Goal: Information Seeking & Learning: Learn about a topic

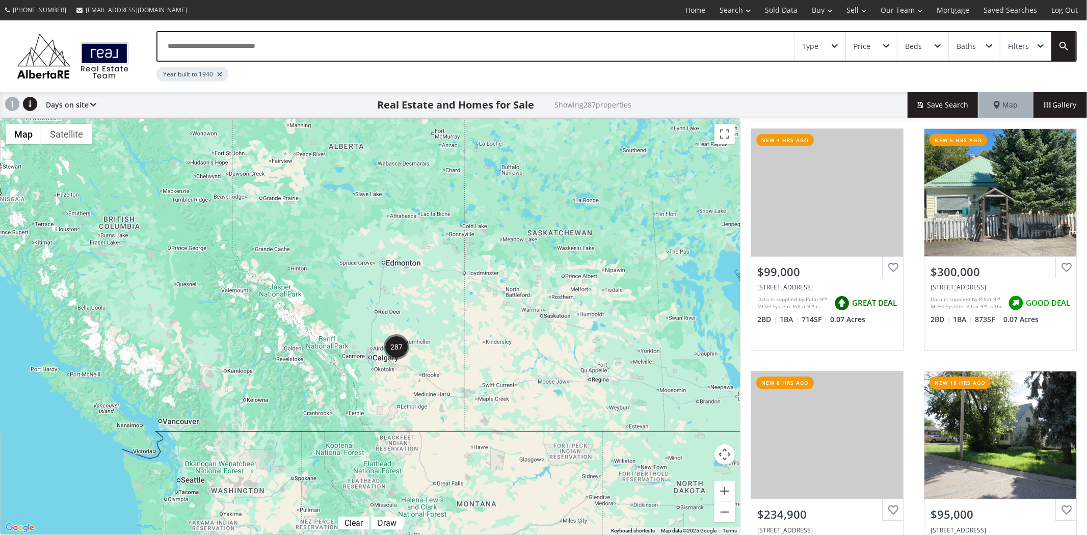
scroll to position [457, 0]
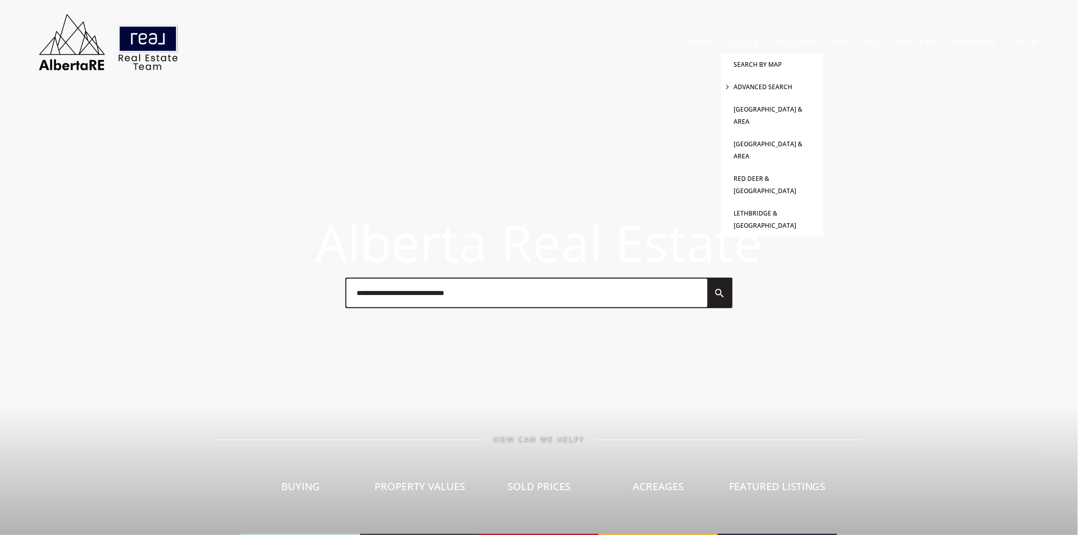
click at [764, 85] on link "Advanced Search" at bounding box center [763, 87] width 59 height 9
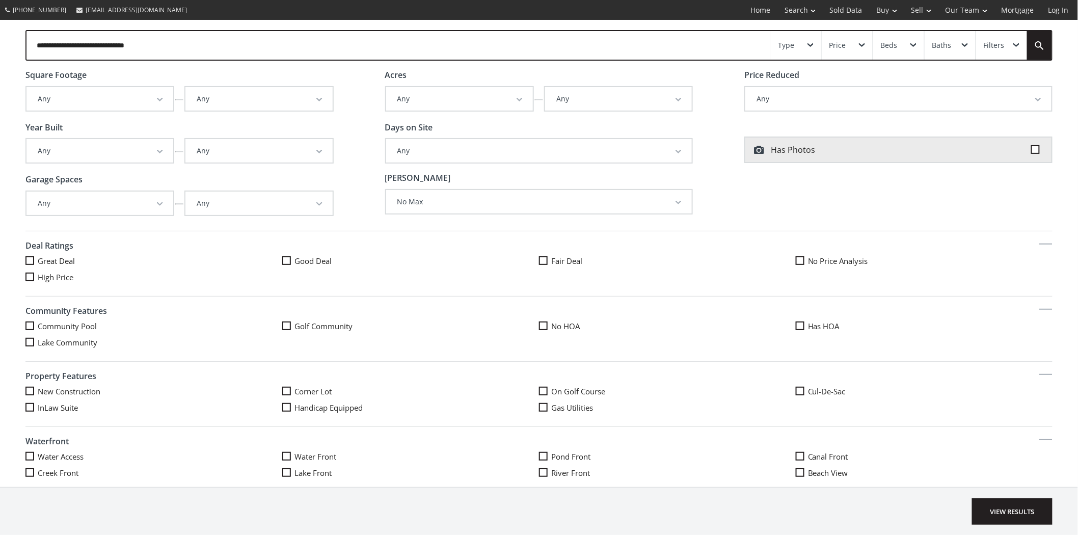
click at [304, 149] on button "Any" at bounding box center [258, 150] width 147 height 23
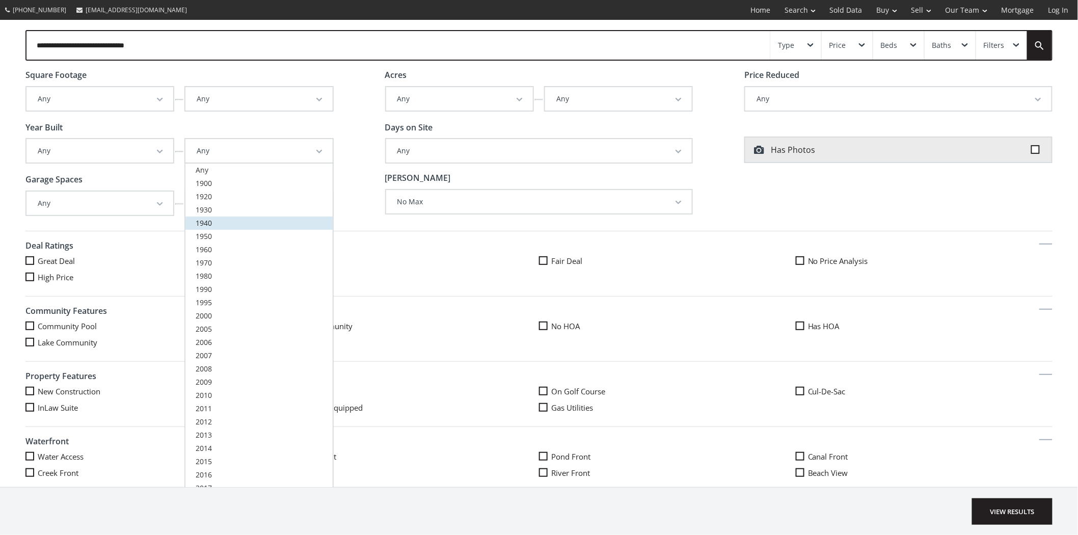
click at [206, 220] on span "1940" at bounding box center [204, 223] width 16 height 10
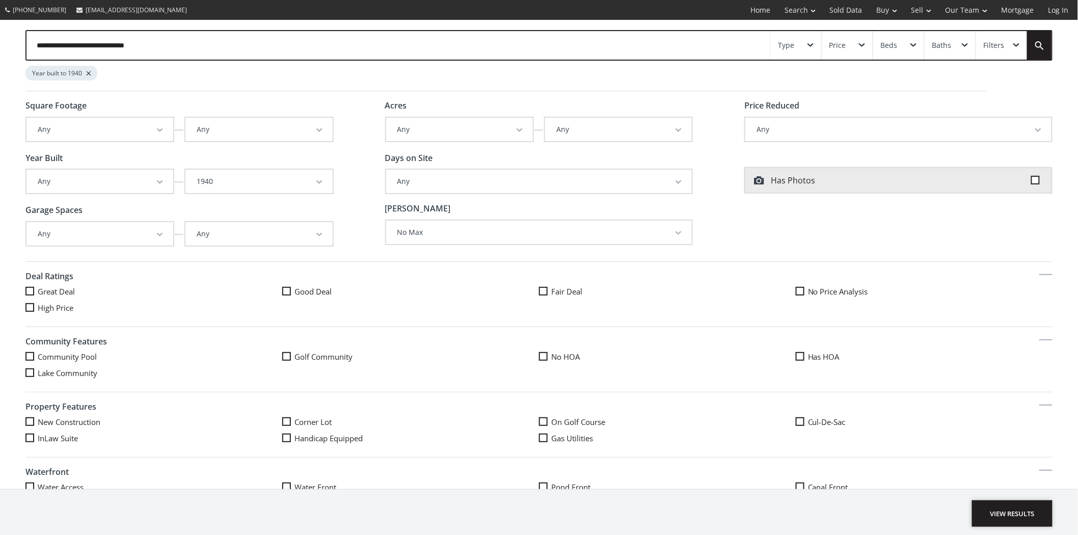
click at [1011, 511] on span "View Results" at bounding box center [1012, 513] width 81 height 26
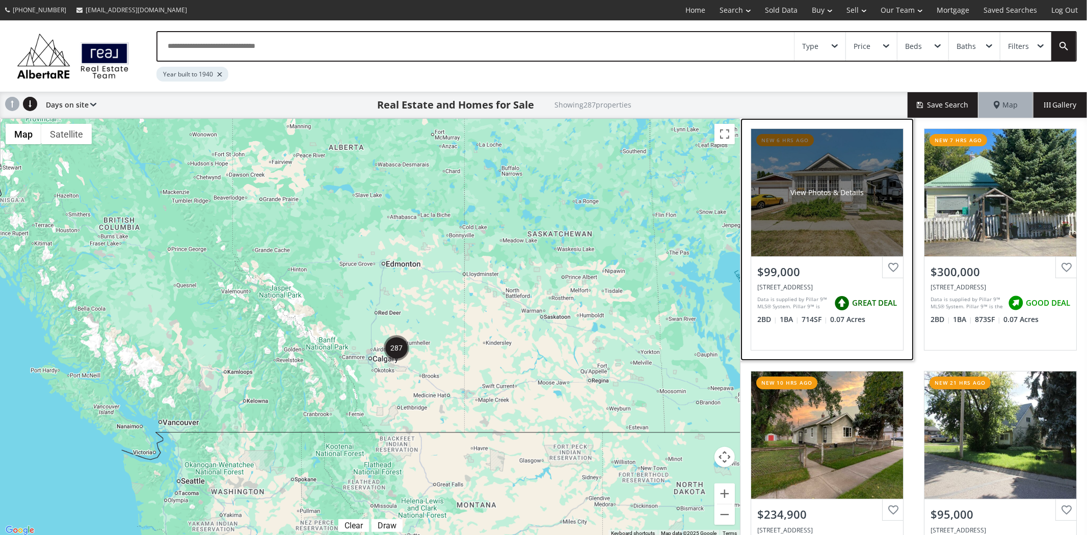
click at [830, 185] on div "View Photos & Details" at bounding box center [827, 192] width 152 height 127
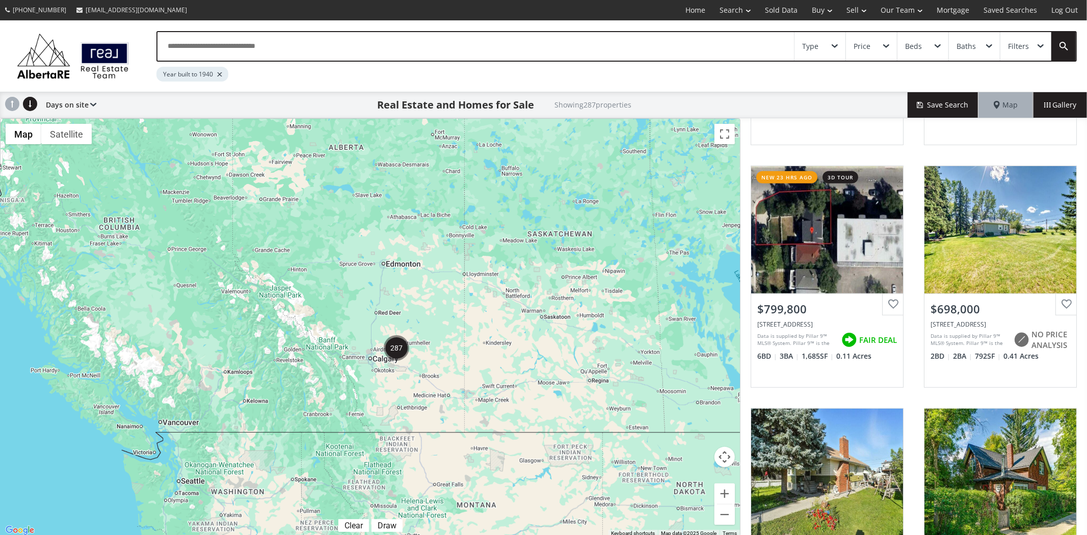
scroll to position [454, 0]
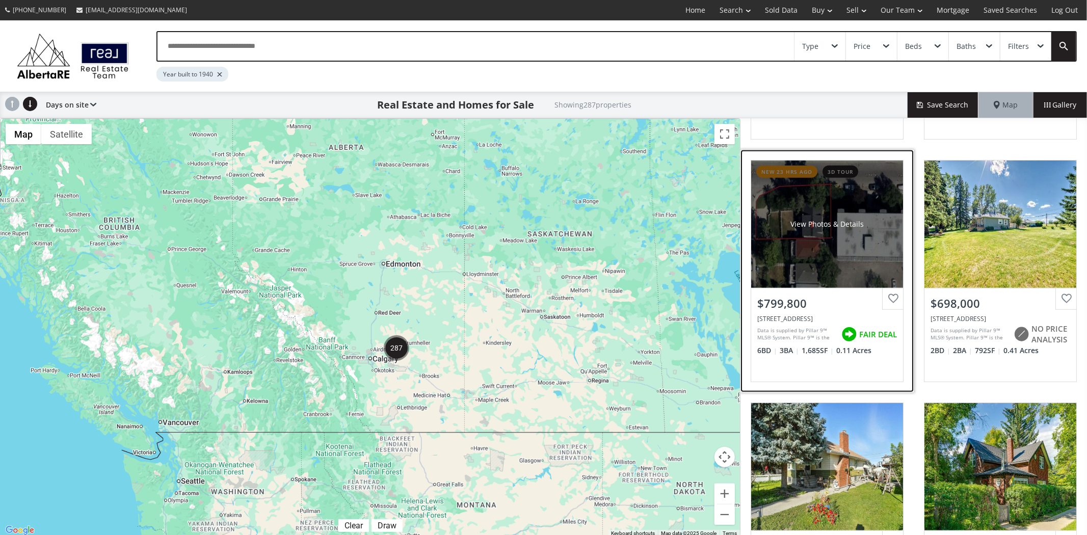
click at [827, 238] on div "View Photos & Details" at bounding box center [827, 224] width 152 height 127
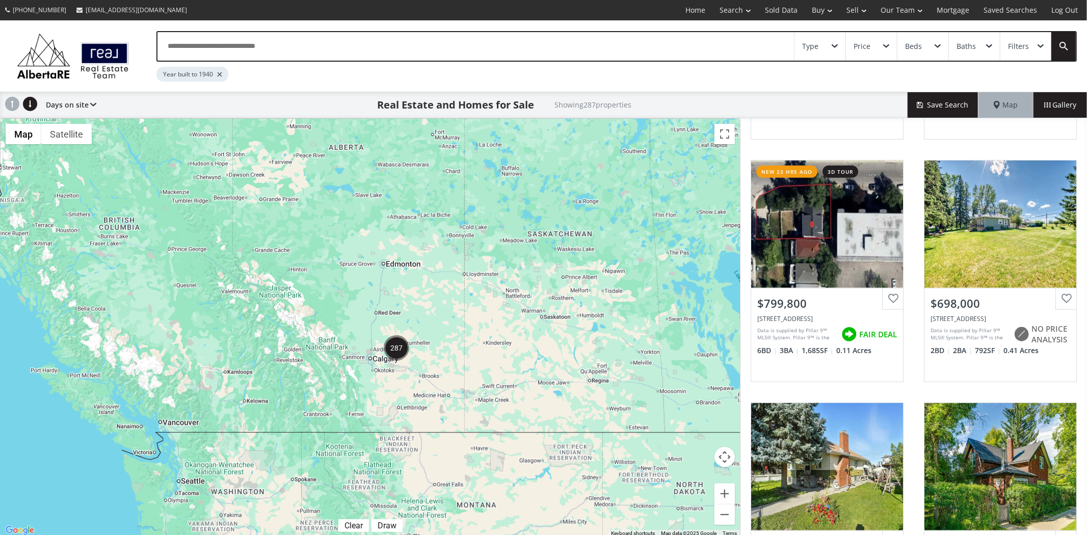
click at [830, 47] on div "Type" at bounding box center [819, 46] width 51 height 29
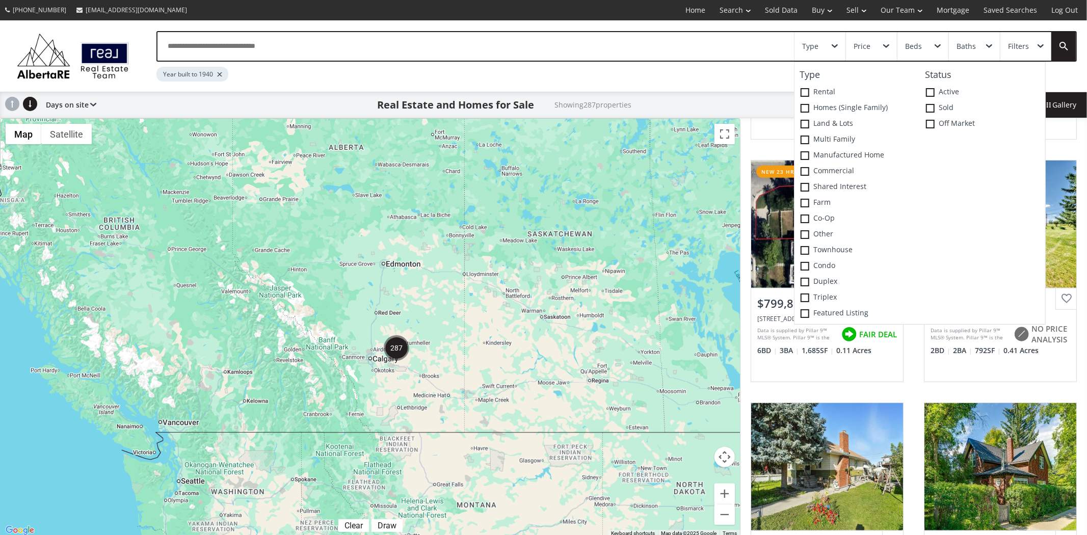
click at [1034, 50] on div "Filters" at bounding box center [1025, 46] width 51 height 29
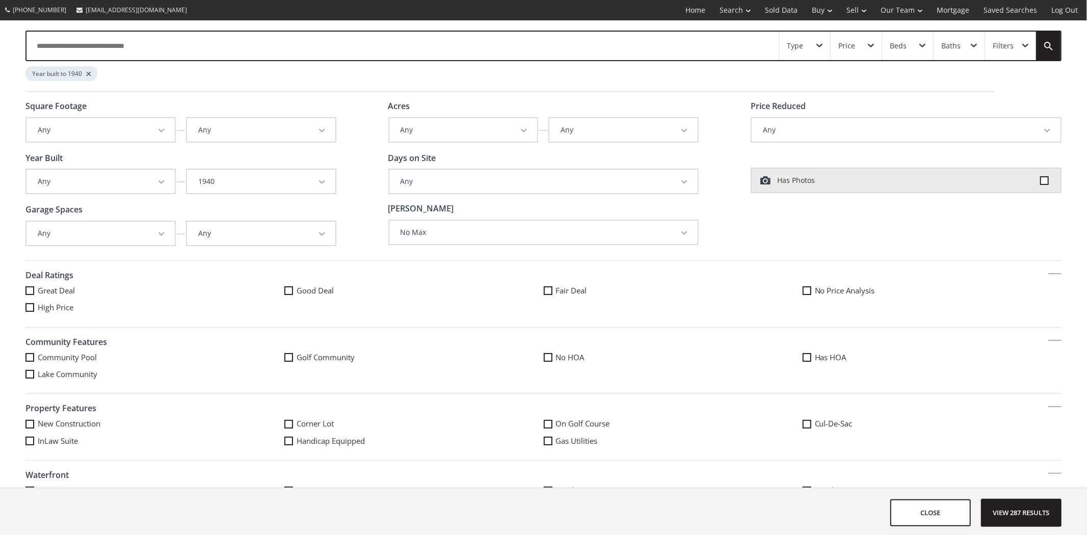
click at [811, 48] on div "Type" at bounding box center [804, 46] width 51 height 29
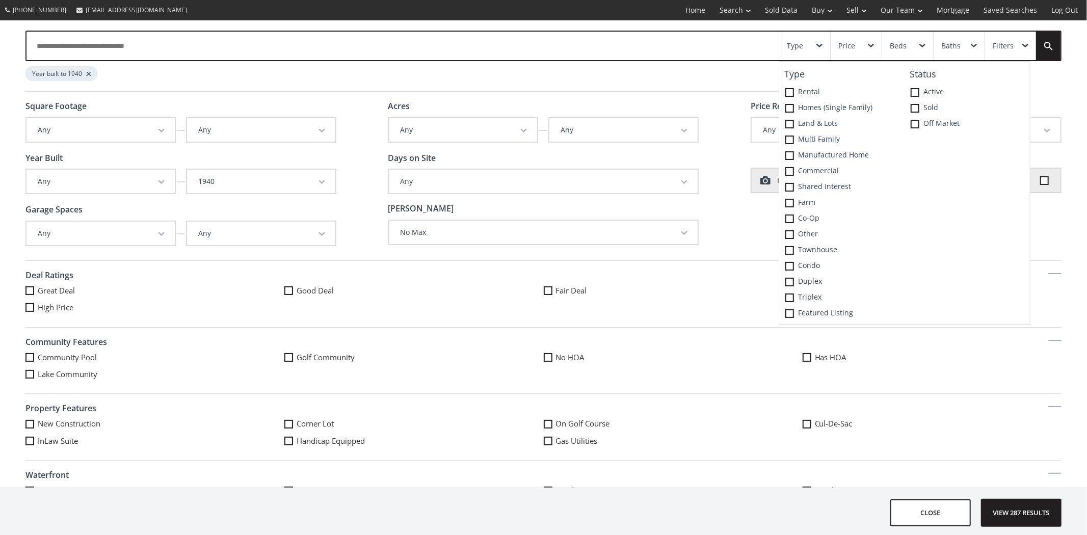
click at [620, 311] on div "Great Deal Good Deal Fair Deal No Price Analysis High Price" at bounding box center [543, 302] width 1036 height 34
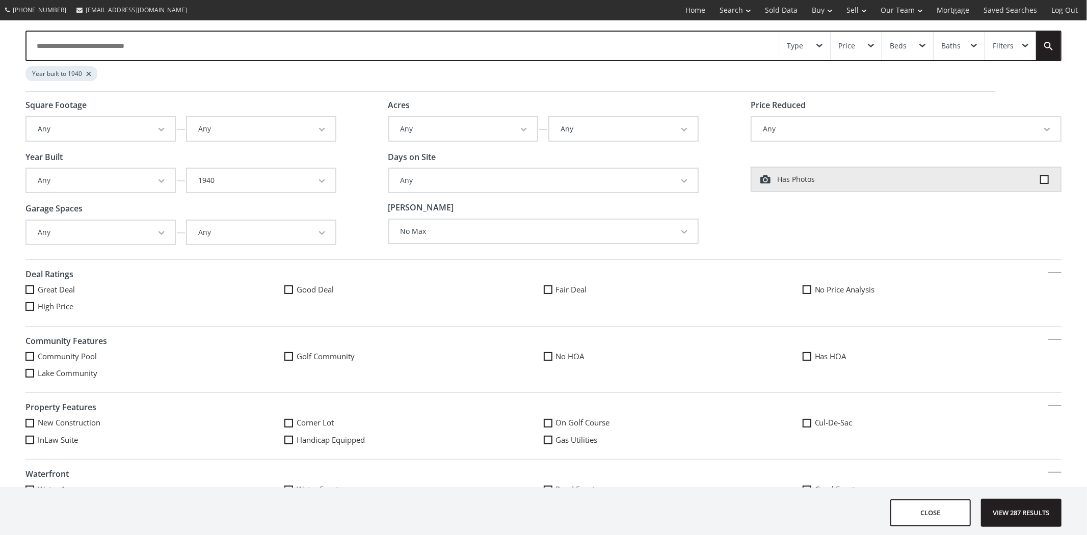
scroll to position [0, 0]
click at [812, 49] on div "Type" at bounding box center [804, 46] width 51 height 29
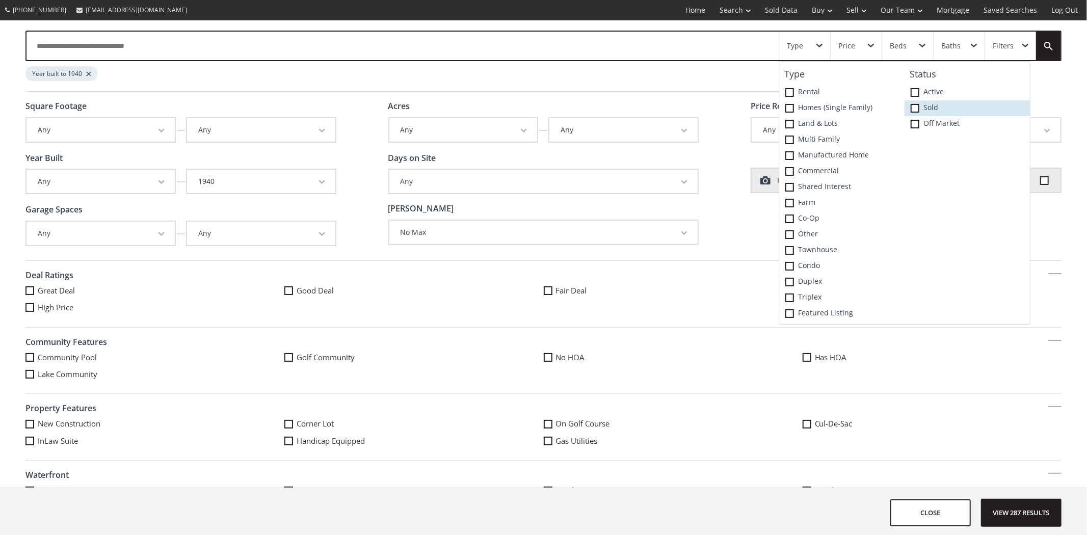
click at [905, 116] on label "Sold" at bounding box center [967, 108] width 125 height 16
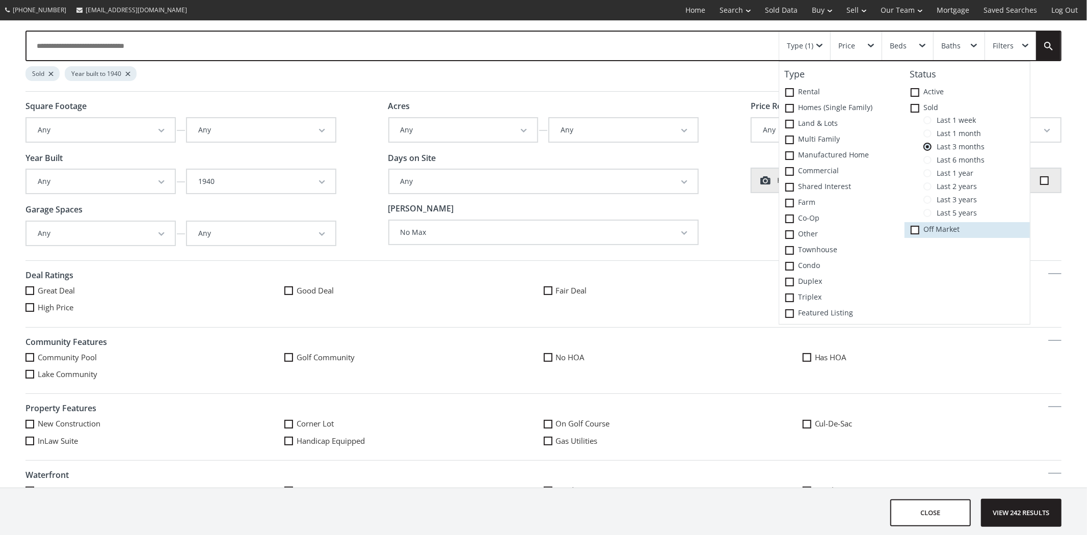
click at [911, 234] on span at bounding box center [915, 230] width 9 height 9
click at [923, 138] on span at bounding box center [927, 133] width 8 height 8
click at [1026, 515] on span "View 147 results" at bounding box center [1021, 512] width 74 height 27
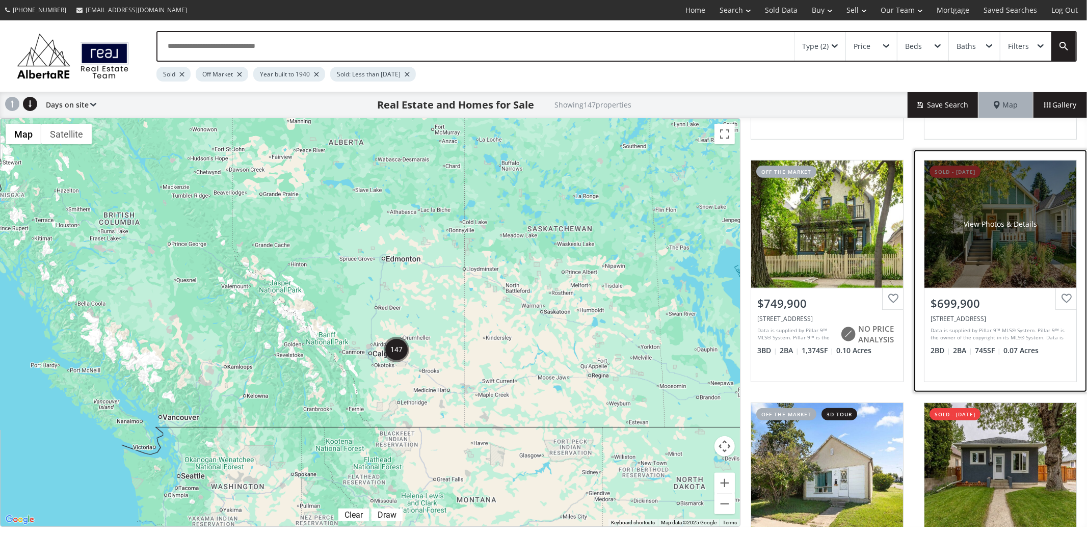
click at [1002, 212] on div "View Photos & Details" at bounding box center [1000, 224] width 152 height 127
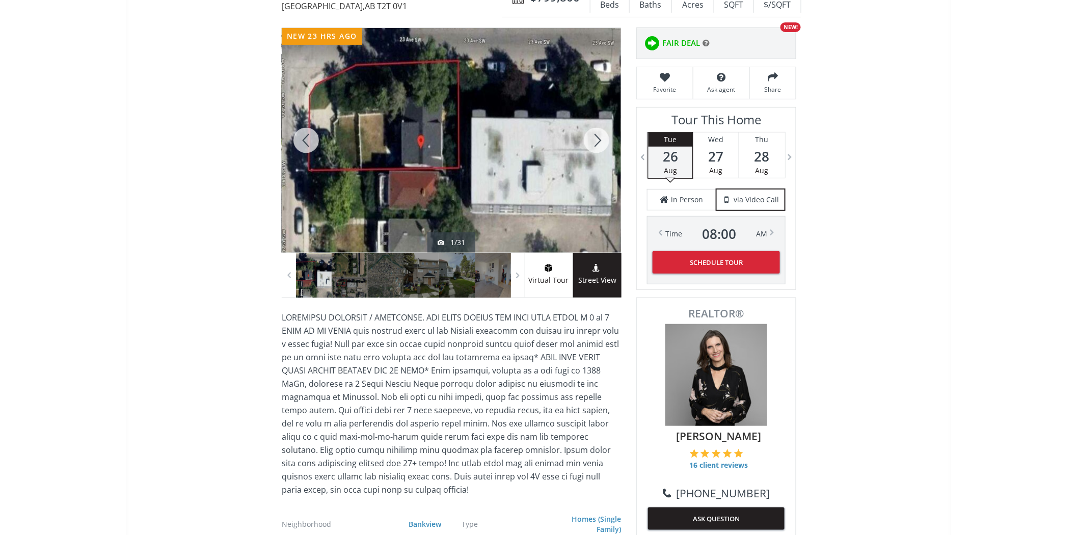
scroll to position [113, 0]
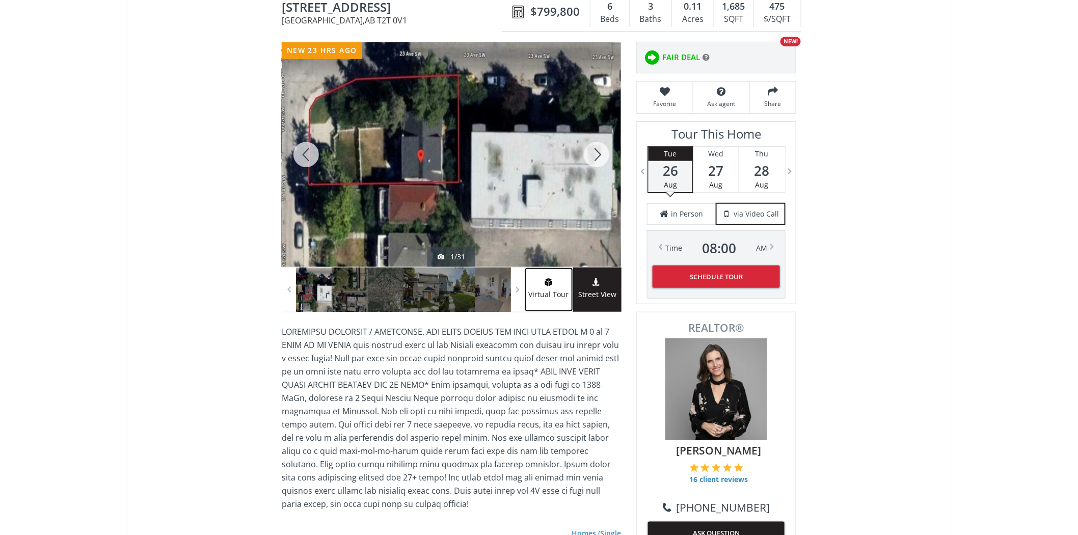
click at [544, 301] on link "Virtual Tour" at bounding box center [549, 290] width 48 height 44
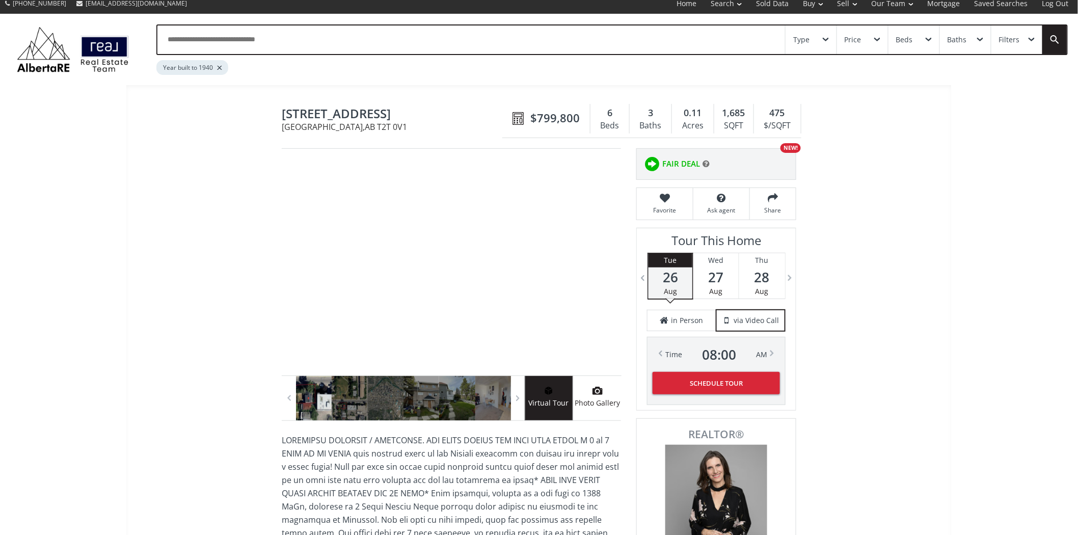
scroll to position [0, 0]
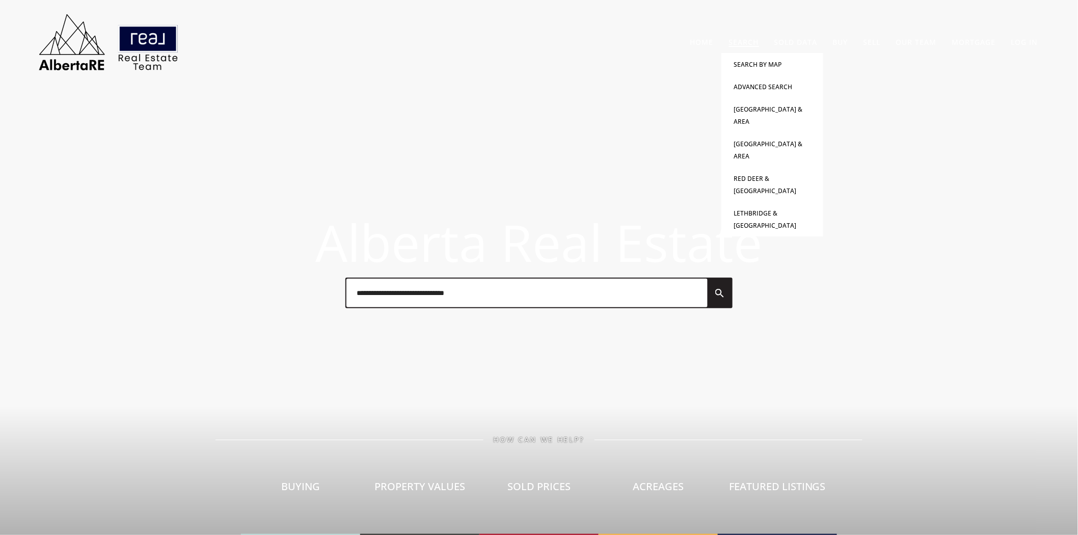
click at [760, 46] on li "Search Search By Map Advanced Search [GEOGRAPHIC_DATA] & Area [GEOGRAPHIC_DATA]…" at bounding box center [744, 42] width 45 height 22
click at [760, 84] on link "Advanced Search" at bounding box center [763, 87] width 59 height 9
click at [752, 85] on link "Advanced Search" at bounding box center [763, 87] width 59 height 9
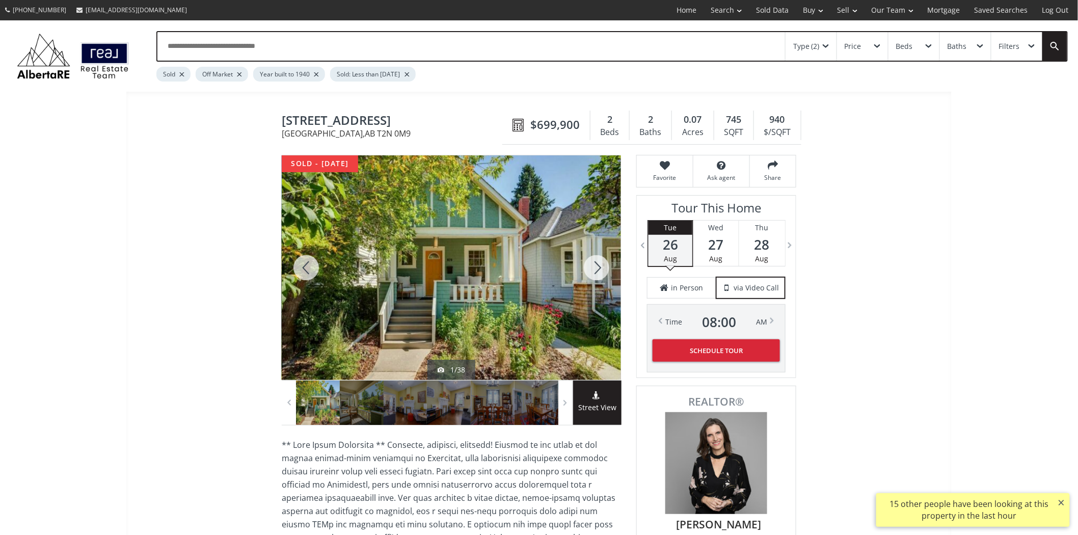
click at [601, 270] on div at bounding box center [596, 267] width 49 height 225
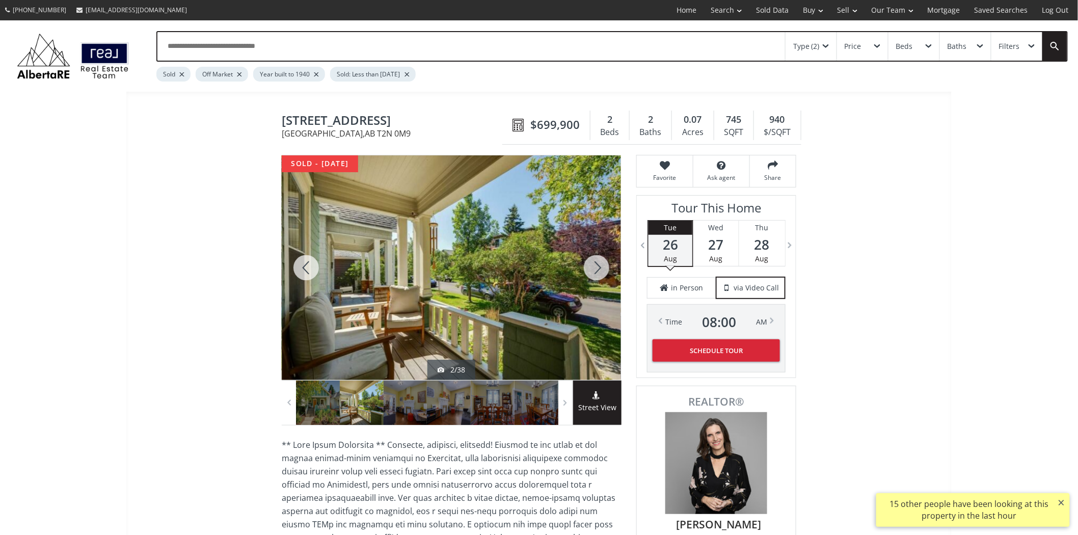
click at [601, 270] on div at bounding box center [596, 267] width 49 height 225
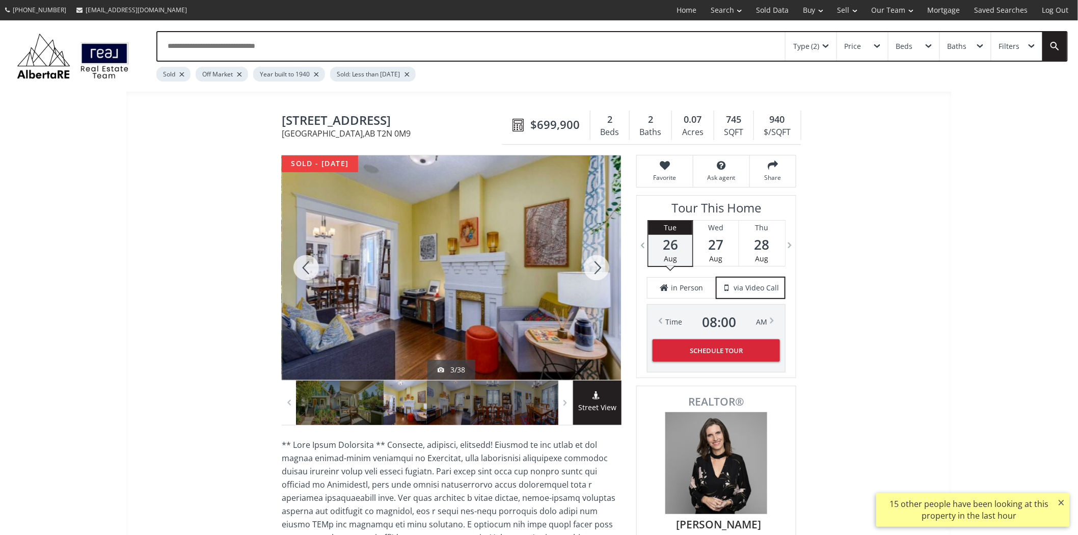
click at [601, 270] on div at bounding box center [596, 267] width 49 height 225
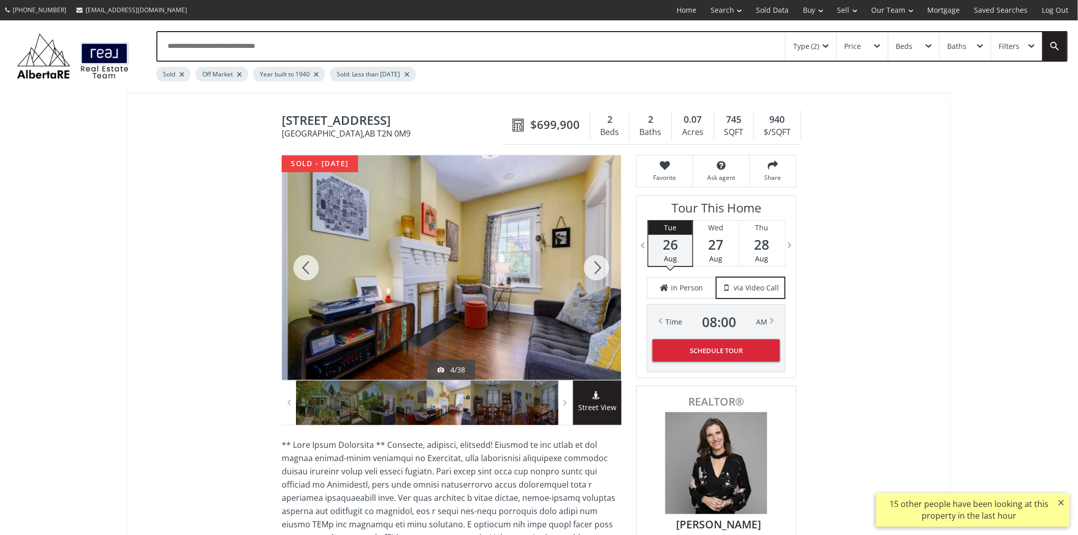
click at [601, 270] on div at bounding box center [596, 267] width 49 height 225
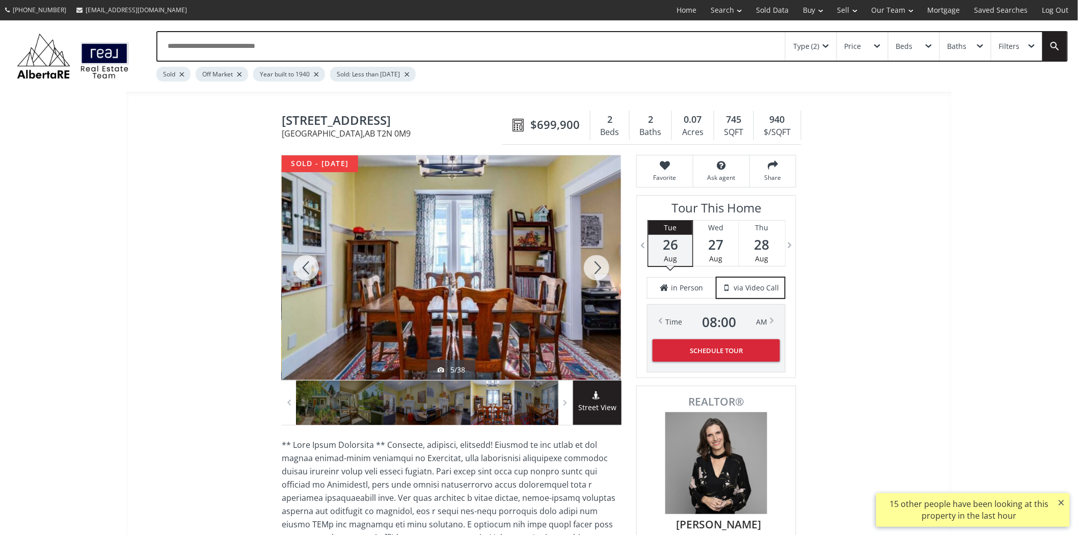
click at [601, 270] on div at bounding box center [596, 267] width 49 height 225
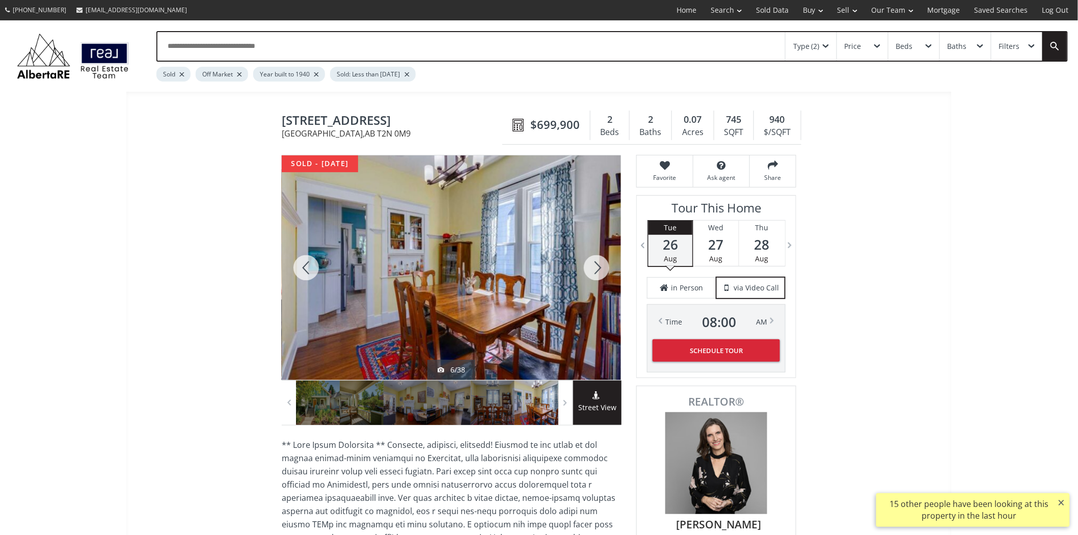
click at [601, 270] on div at bounding box center [596, 267] width 49 height 225
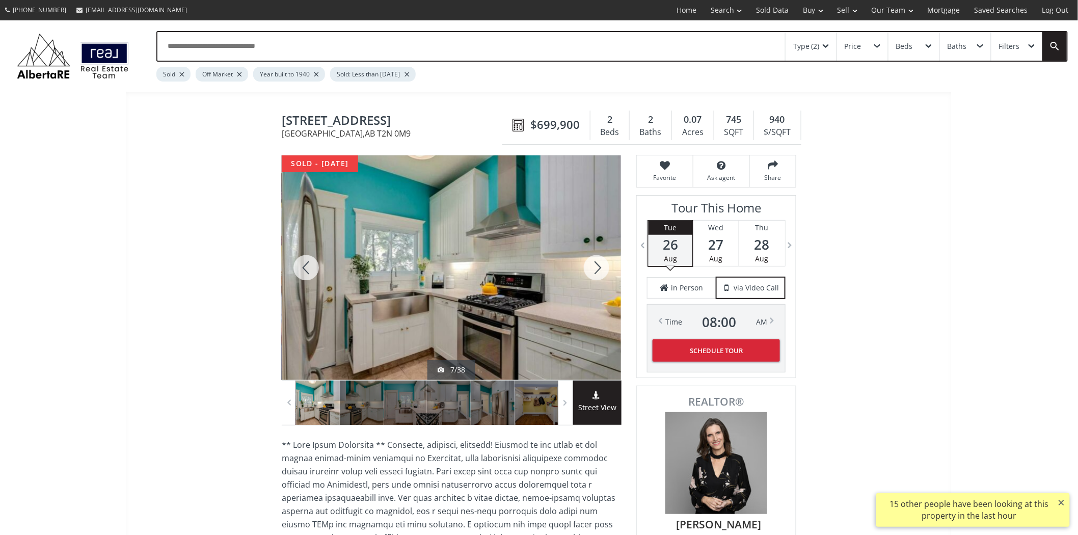
click at [601, 269] on div at bounding box center [596, 267] width 49 height 225
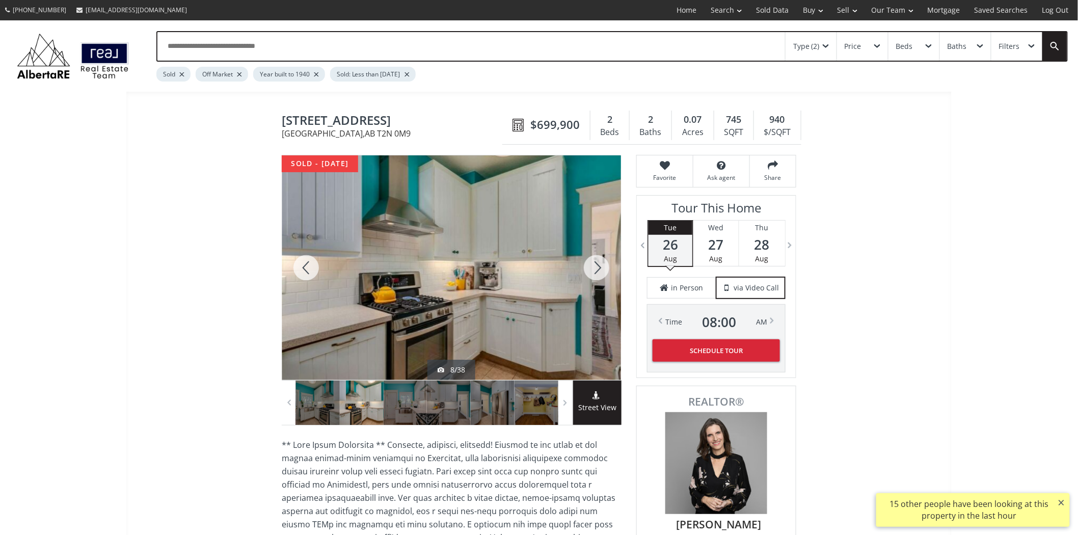
click at [601, 269] on div at bounding box center [596, 267] width 49 height 225
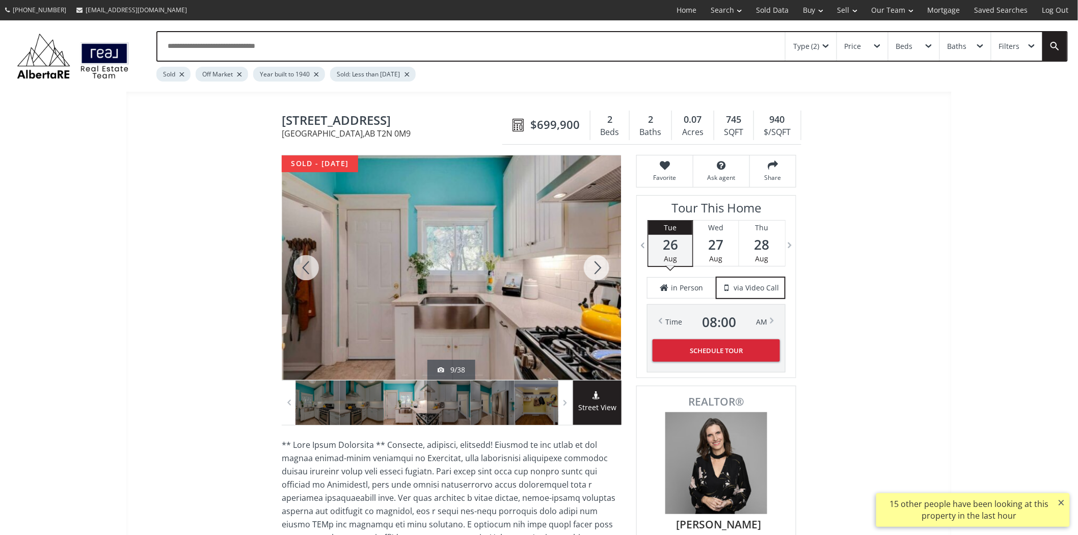
click at [601, 269] on div at bounding box center [596, 267] width 49 height 225
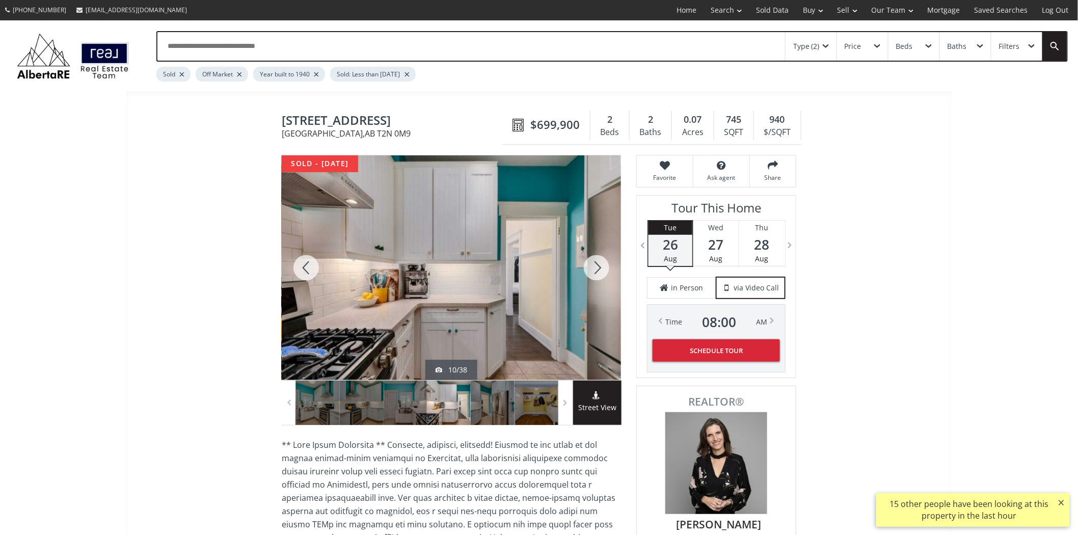
click at [601, 269] on div at bounding box center [596, 267] width 49 height 225
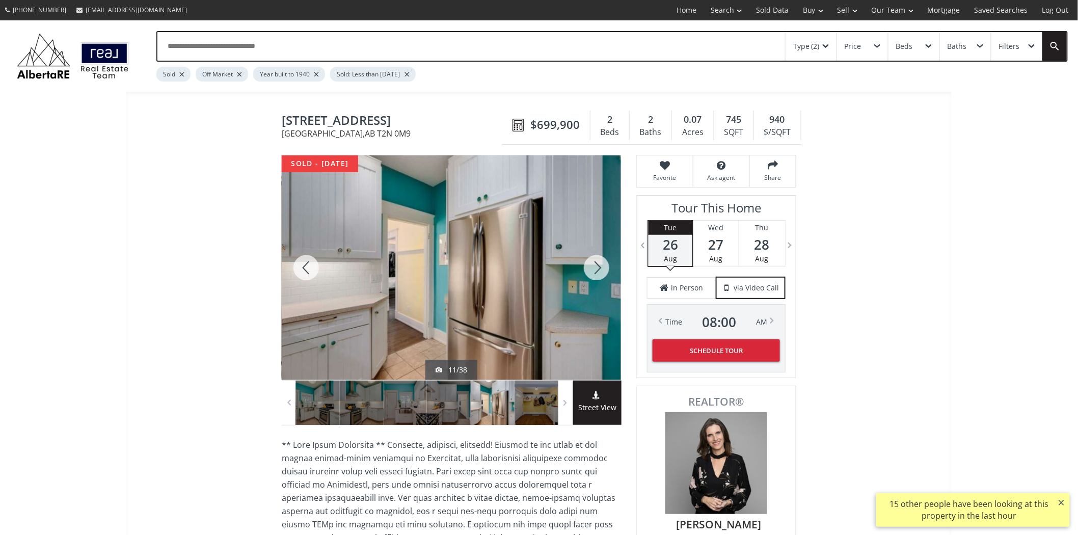
click at [601, 269] on div at bounding box center [596, 267] width 49 height 225
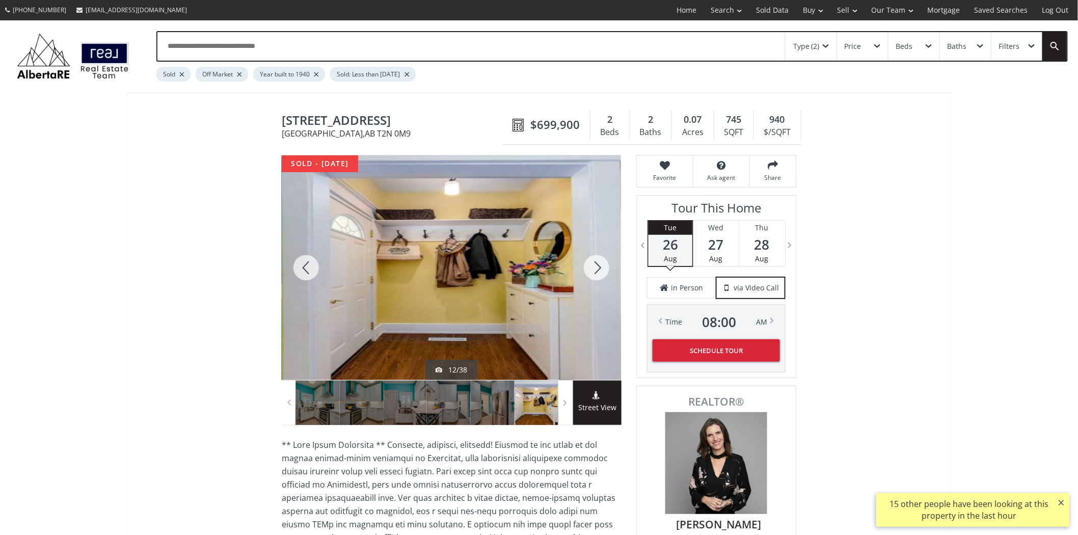
click at [601, 269] on div at bounding box center [596, 267] width 49 height 225
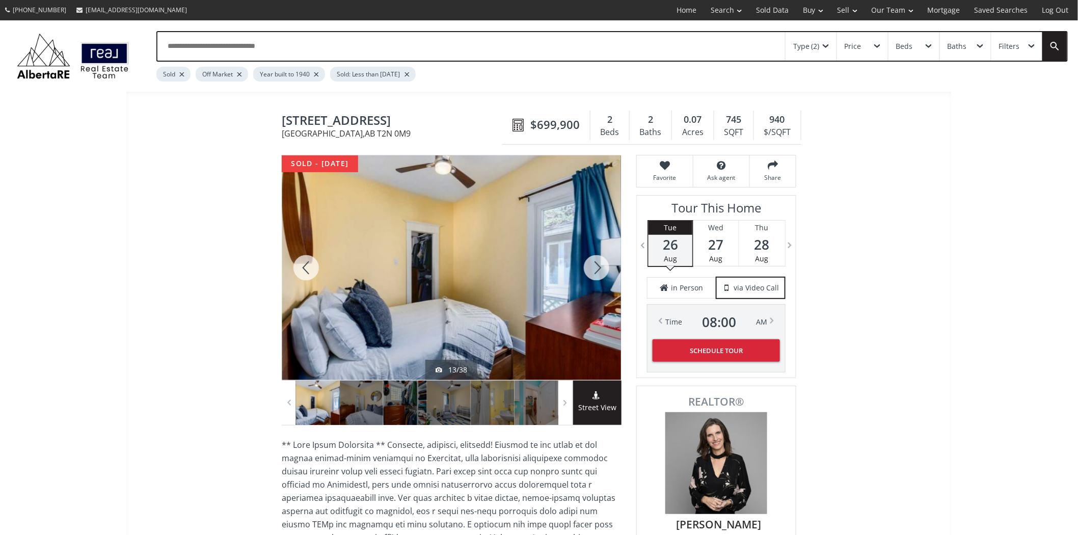
click at [601, 269] on div at bounding box center [596, 267] width 49 height 225
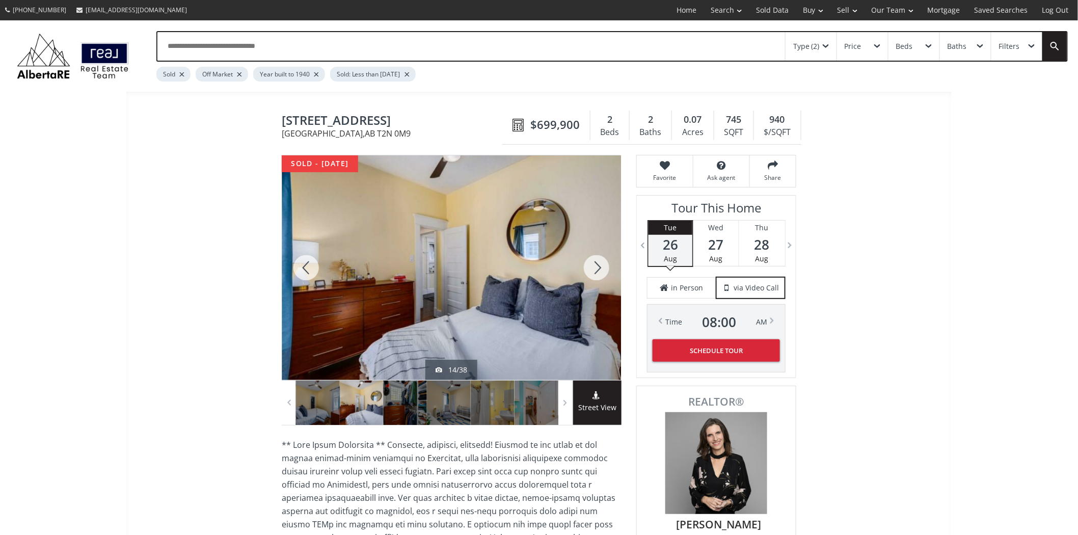
click at [601, 269] on div at bounding box center [596, 267] width 49 height 225
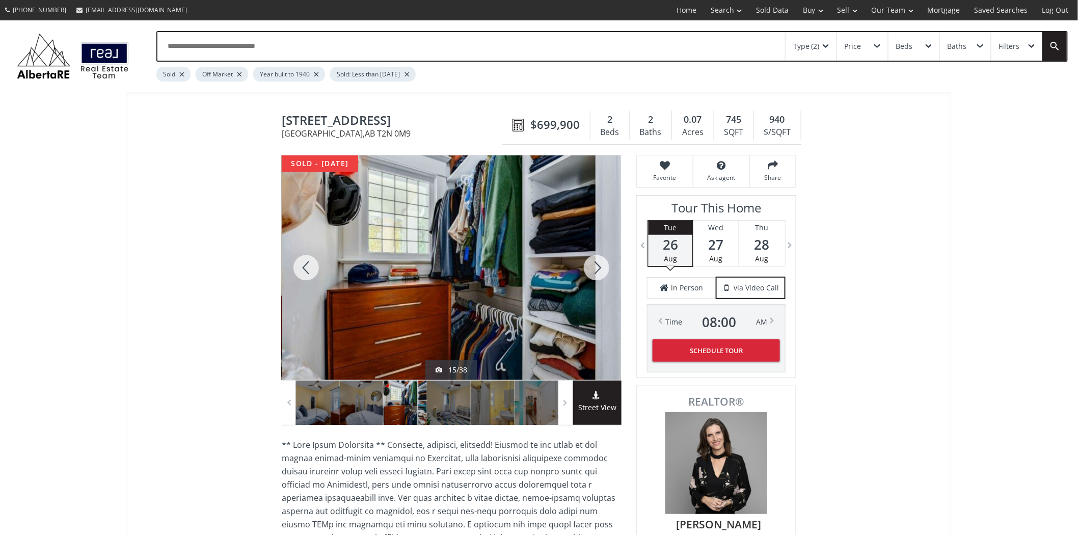
click at [601, 269] on div at bounding box center [596, 267] width 49 height 225
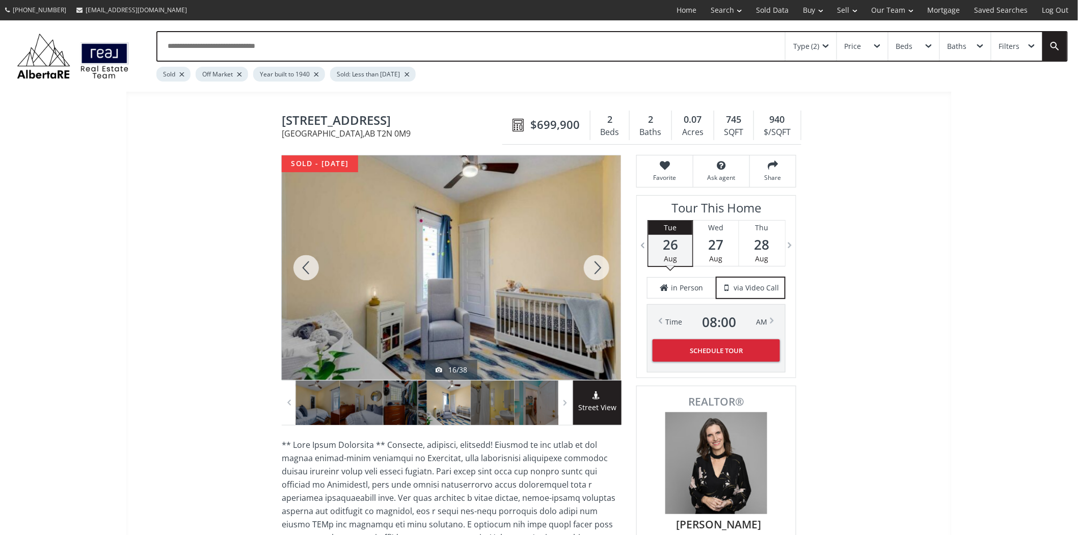
click at [601, 269] on div at bounding box center [596, 267] width 49 height 225
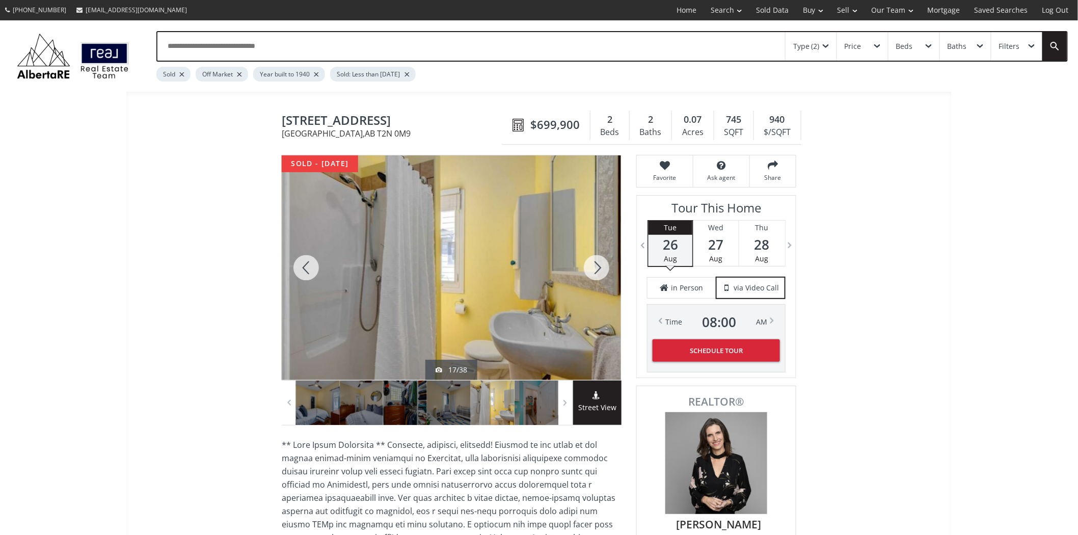
click at [601, 269] on div at bounding box center [596, 267] width 49 height 225
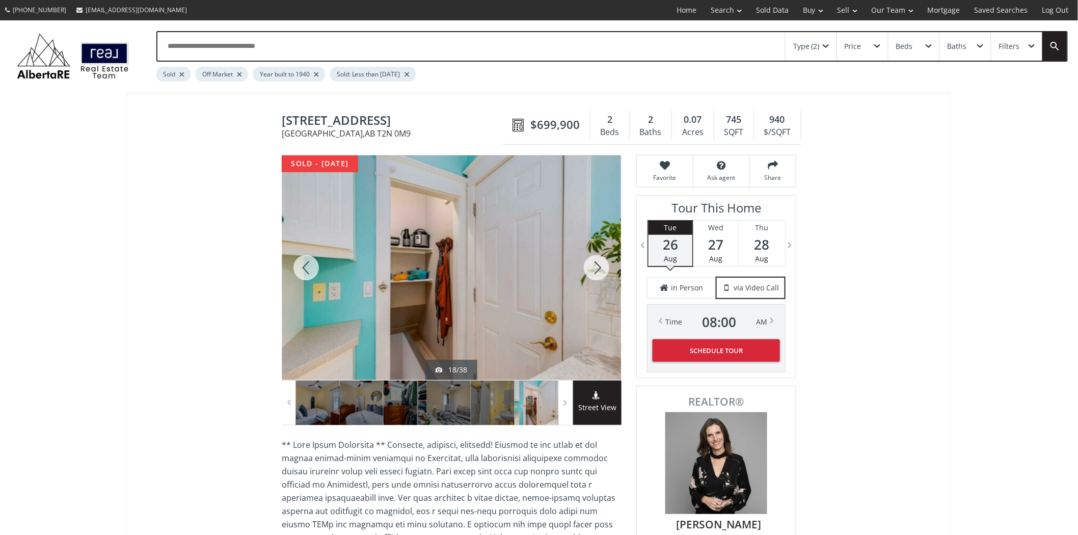
click at [601, 269] on div at bounding box center [596, 267] width 49 height 225
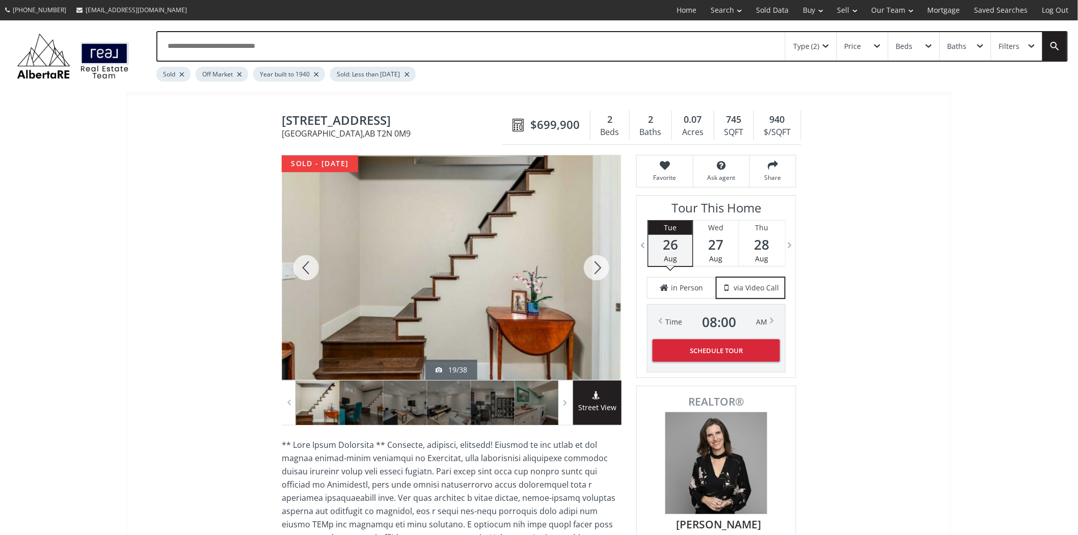
click at [601, 269] on div at bounding box center [596, 267] width 49 height 225
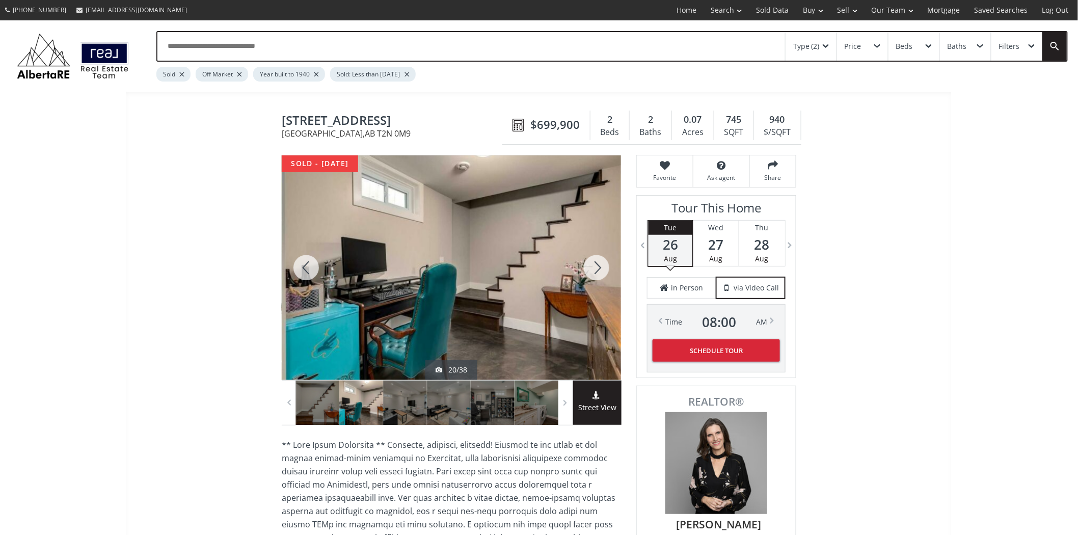
click at [601, 269] on div at bounding box center [596, 267] width 49 height 225
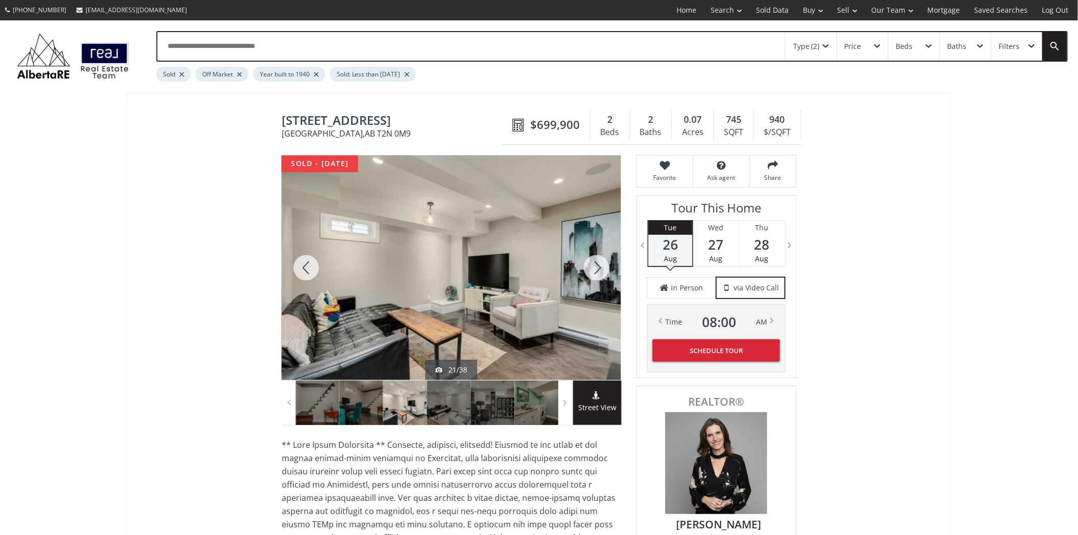
click at [601, 269] on div at bounding box center [596, 267] width 49 height 225
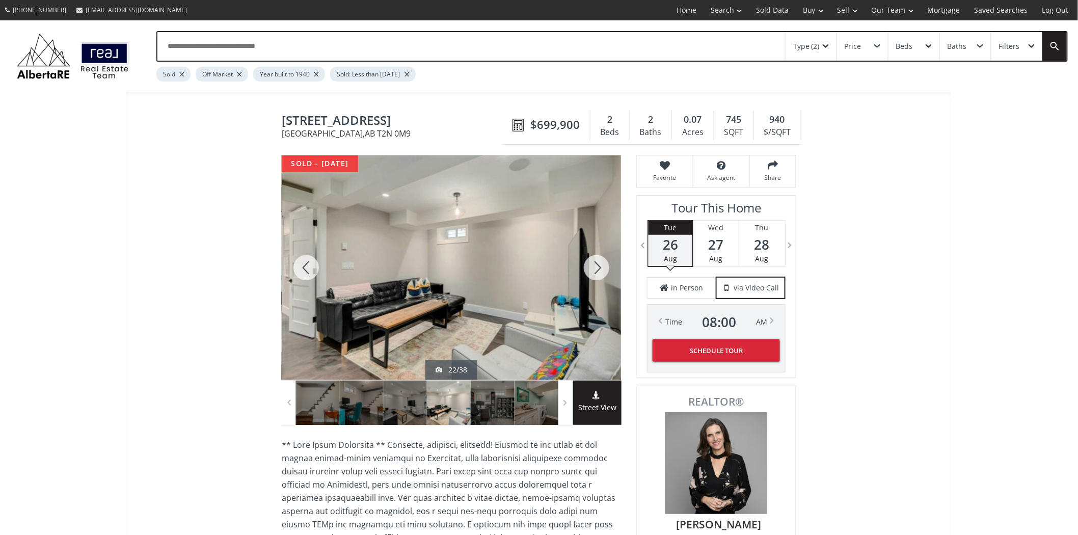
click at [601, 269] on div at bounding box center [596, 267] width 49 height 225
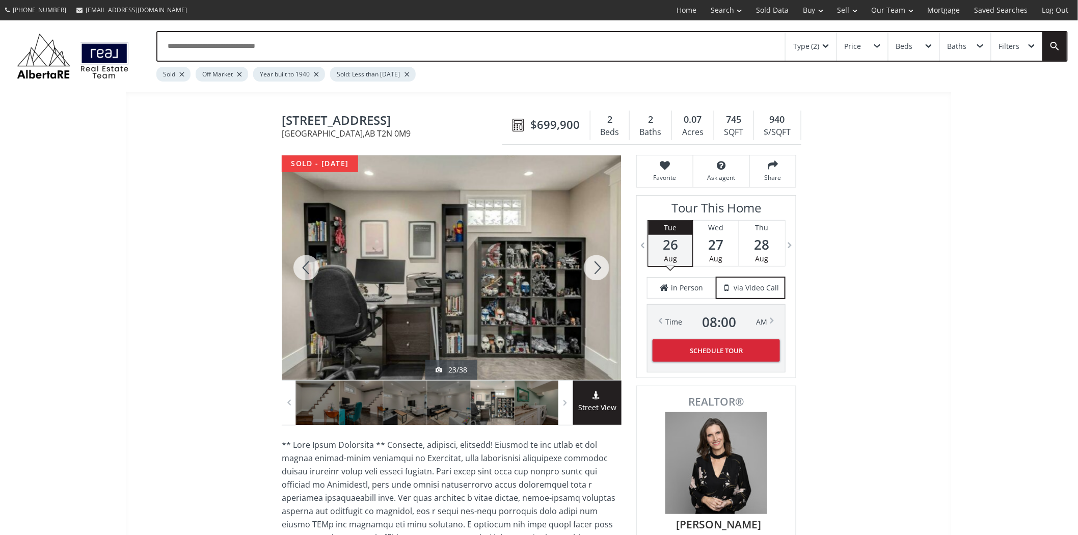
click at [601, 269] on div at bounding box center [596, 267] width 49 height 225
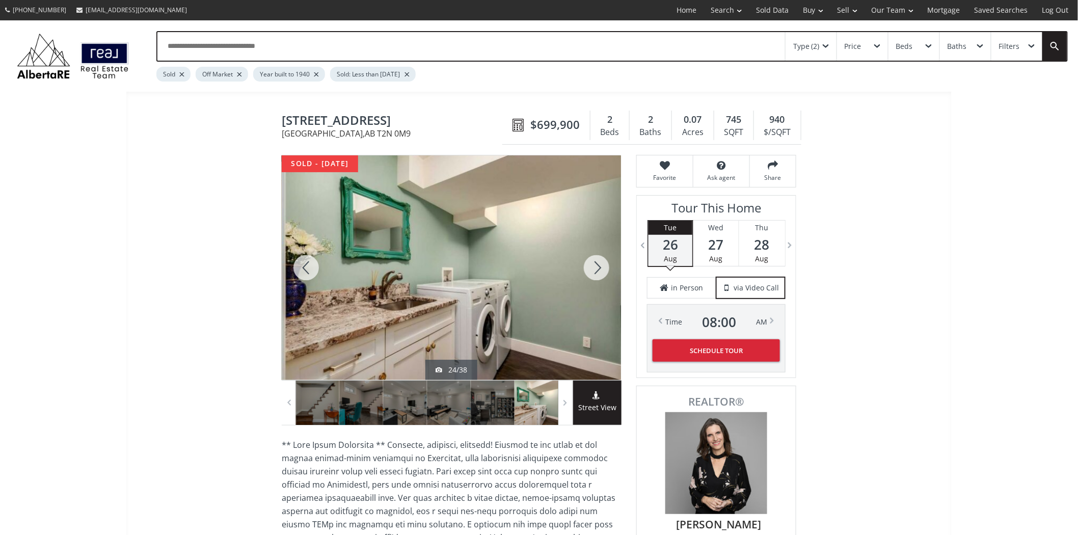
click at [601, 269] on div at bounding box center [596, 267] width 49 height 225
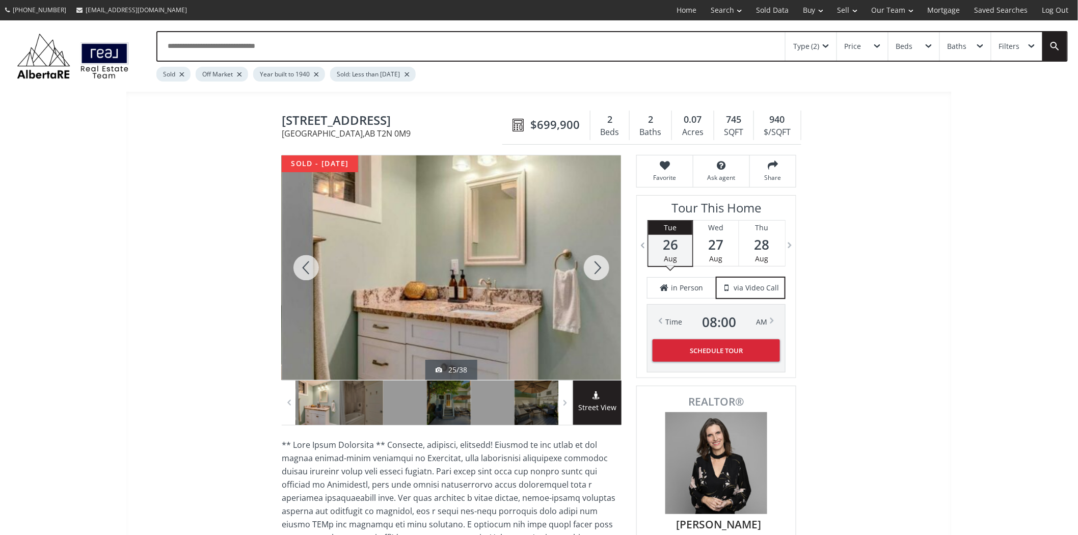
click at [601, 269] on div at bounding box center [596, 267] width 49 height 225
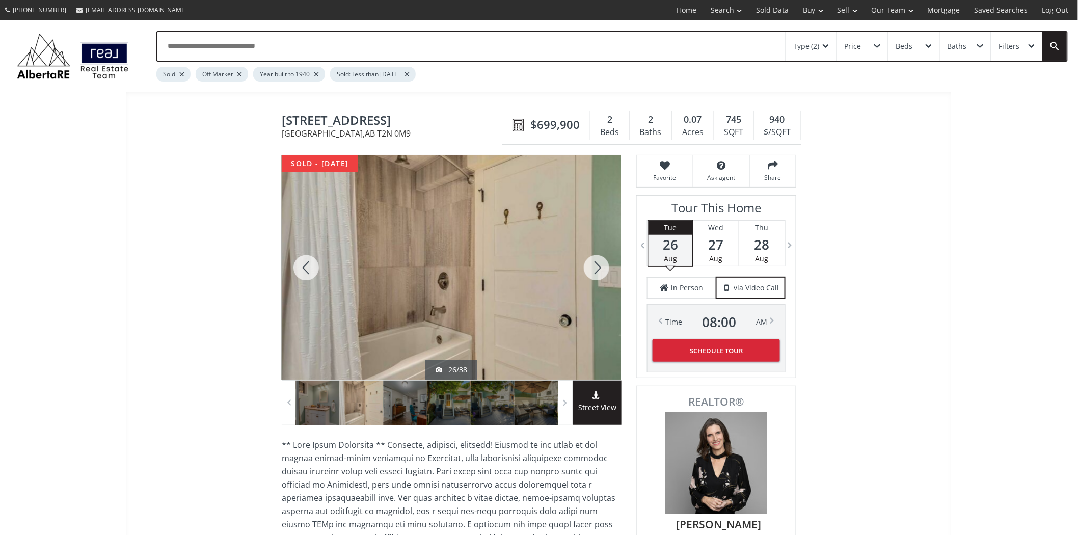
click at [601, 269] on div at bounding box center [596, 267] width 49 height 225
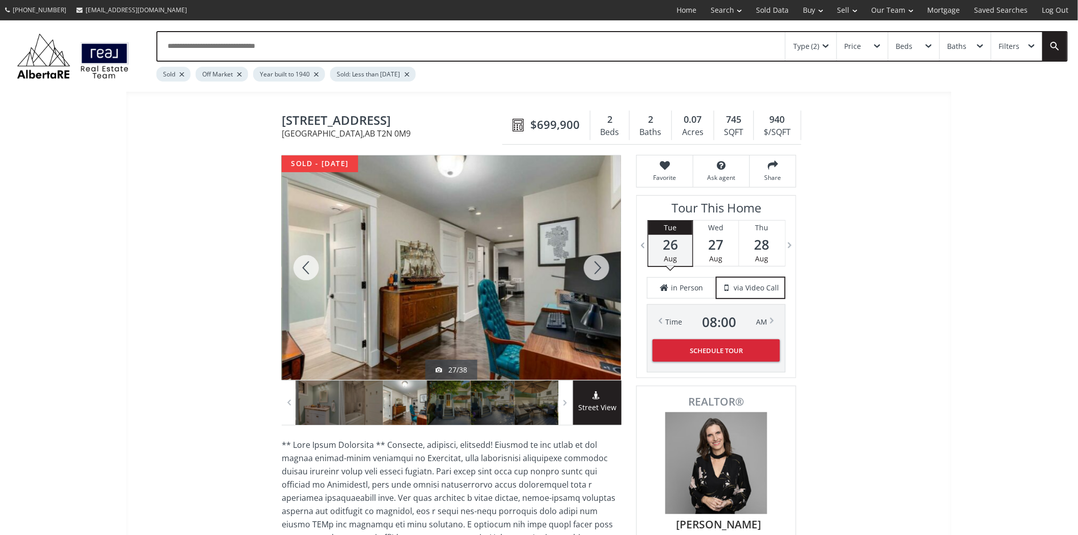
click at [601, 269] on div at bounding box center [596, 267] width 49 height 225
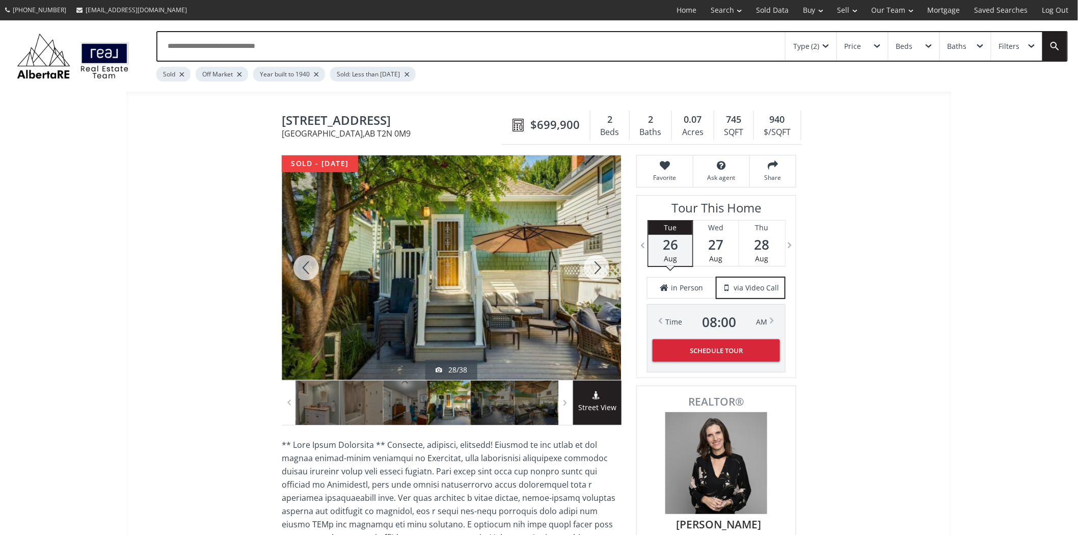
click at [601, 269] on div at bounding box center [596, 267] width 49 height 225
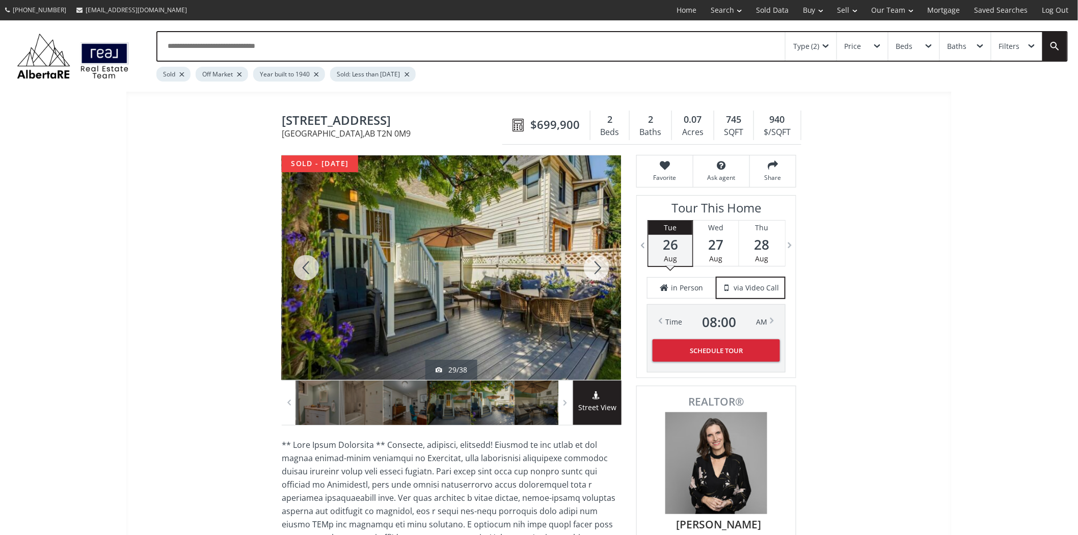
click at [601, 269] on div at bounding box center [596, 267] width 49 height 225
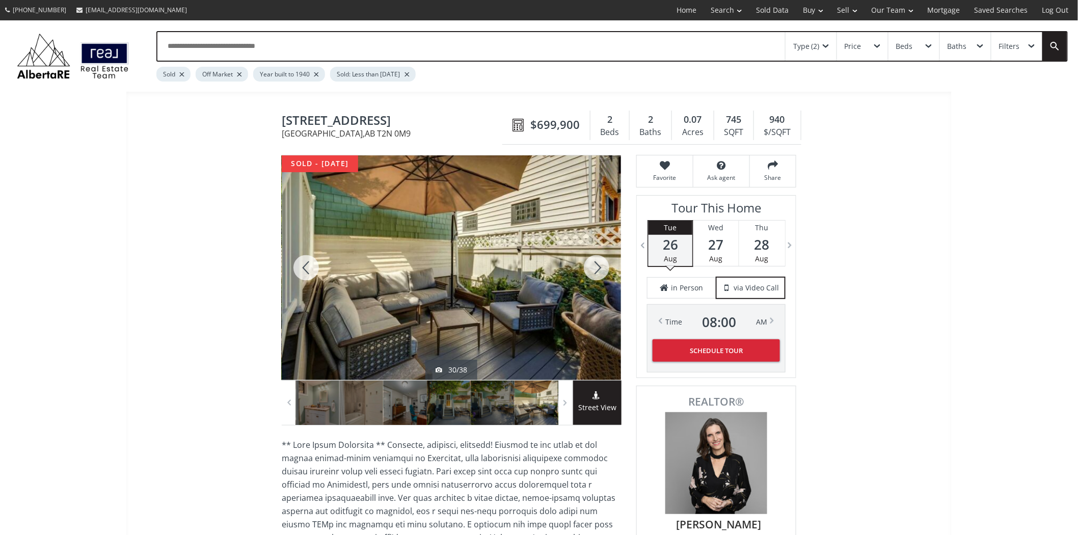
click at [601, 269] on div at bounding box center [596, 267] width 49 height 225
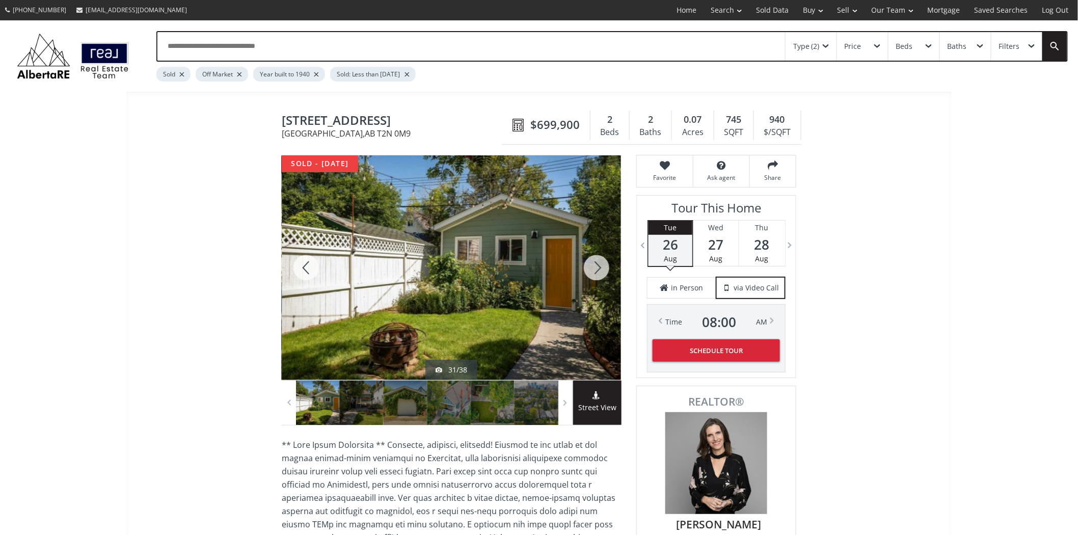
click at [601, 269] on div at bounding box center [596, 267] width 49 height 225
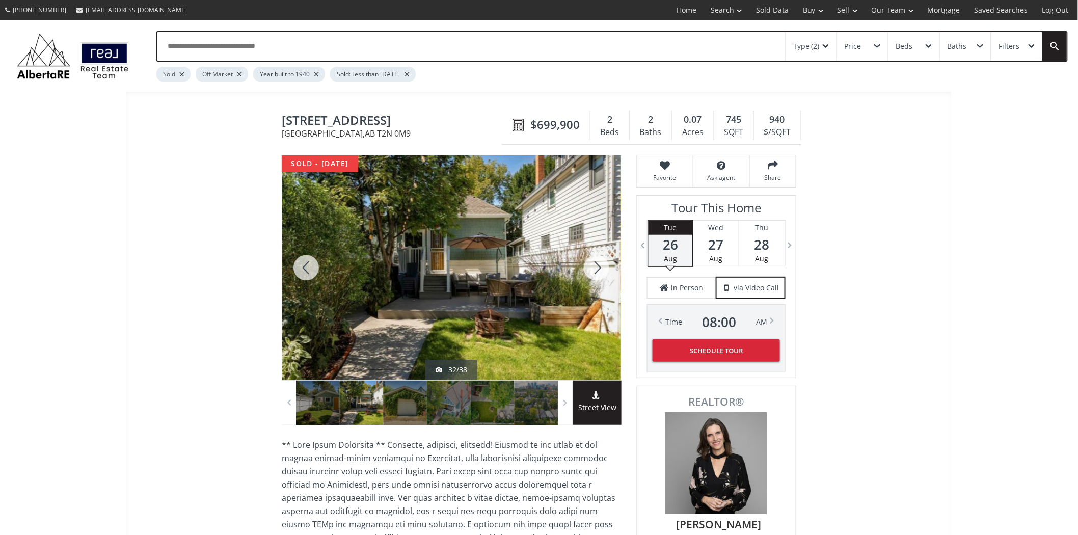
click at [601, 269] on div at bounding box center [596, 267] width 49 height 225
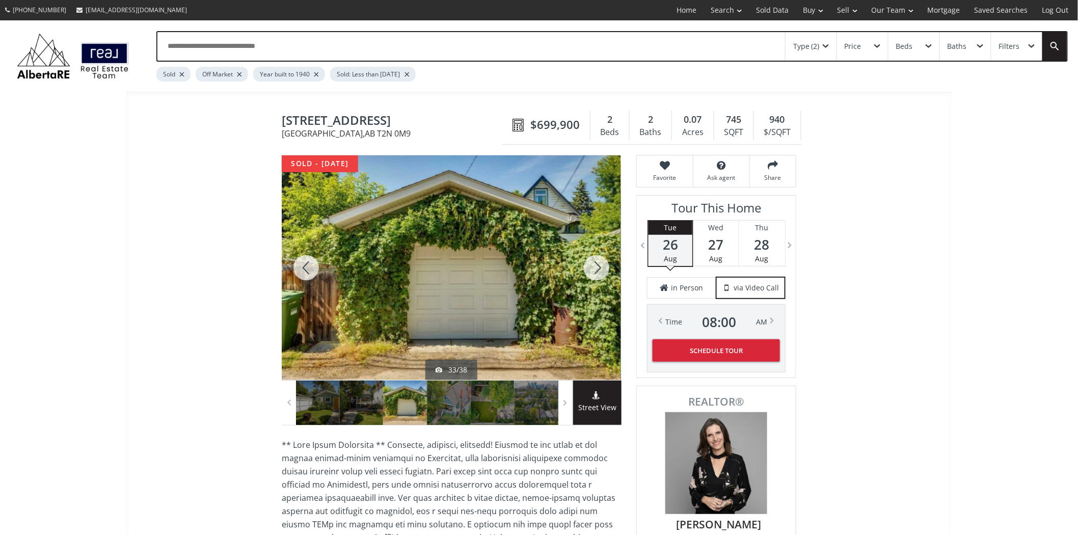
click at [601, 269] on div at bounding box center [596, 267] width 49 height 225
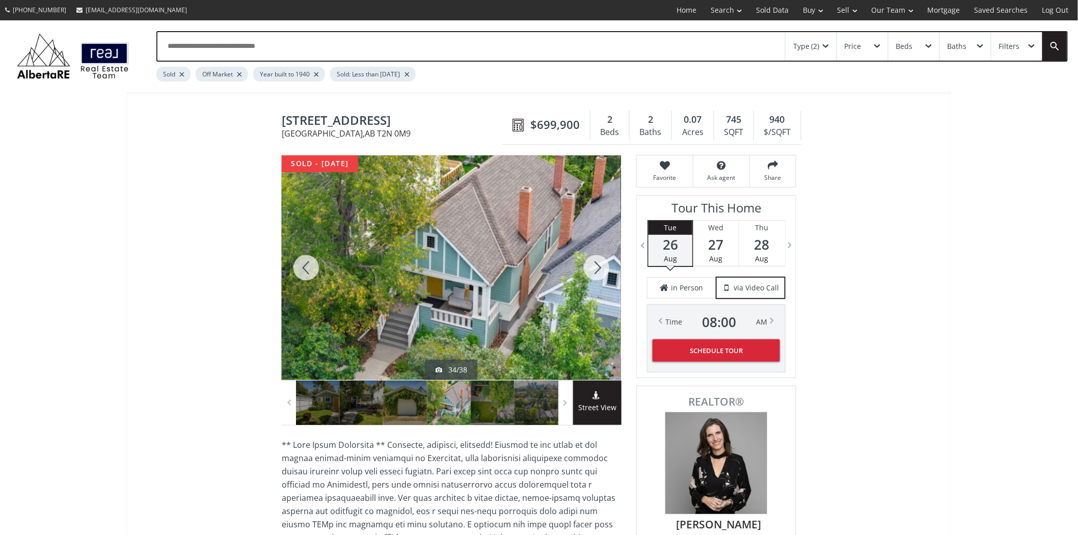
click at [601, 269] on div at bounding box center [596, 267] width 49 height 225
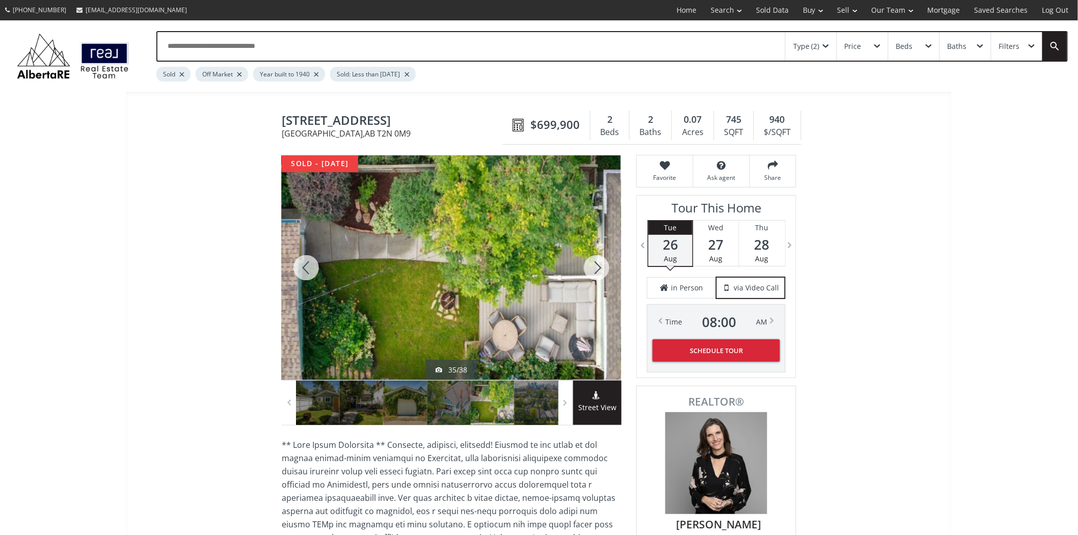
click at [601, 269] on div at bounding box center [596, 267] width 49 height 225
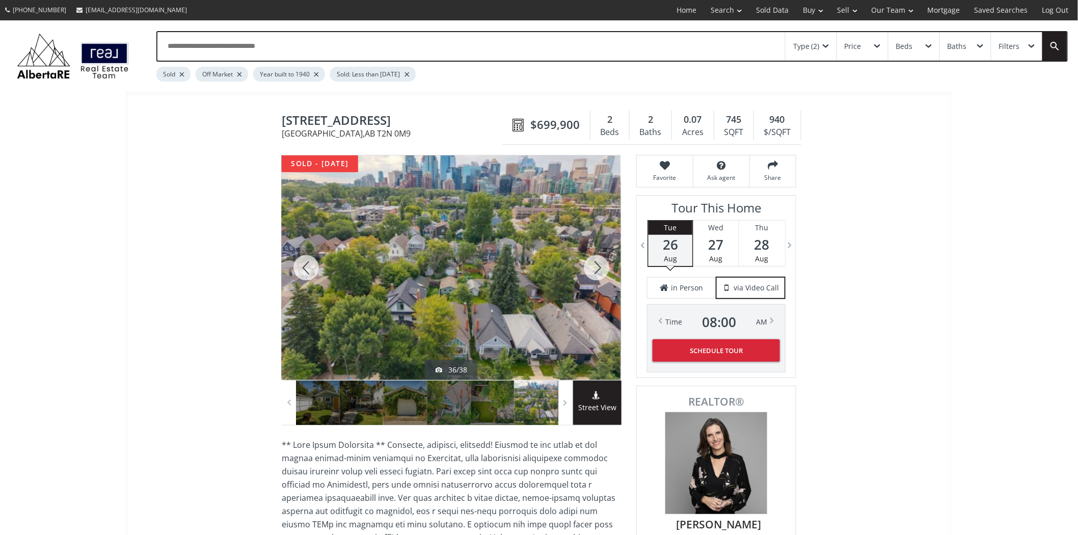
click at [601, 269] on div at bounding box center [596, 267] width 49 height 225
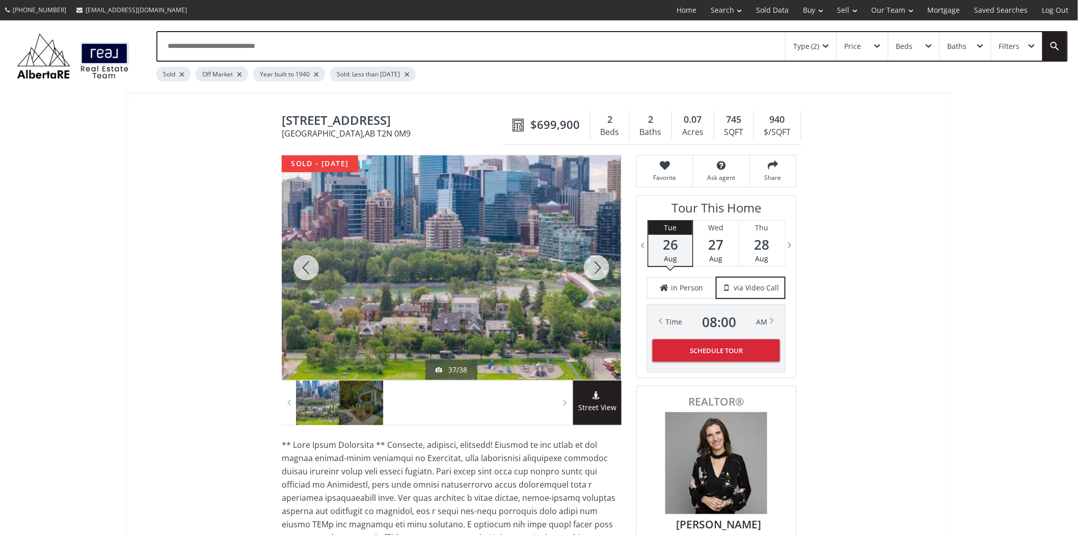
click at [601, 269] on div at bounding box center [596, 267] width 49 height 225
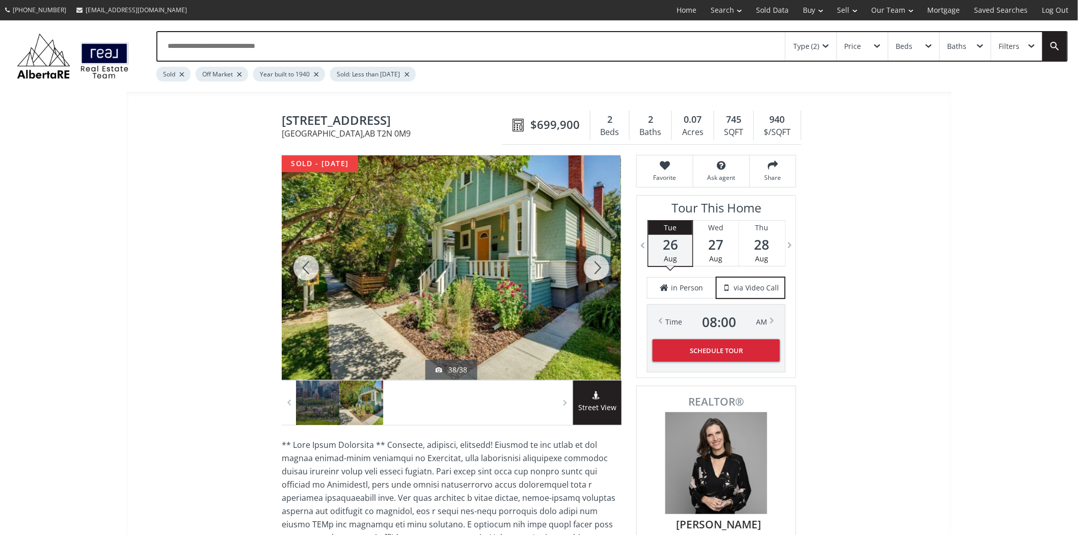
click at [823, 47] on span at bounding box center [826, 46] width 6 height 4
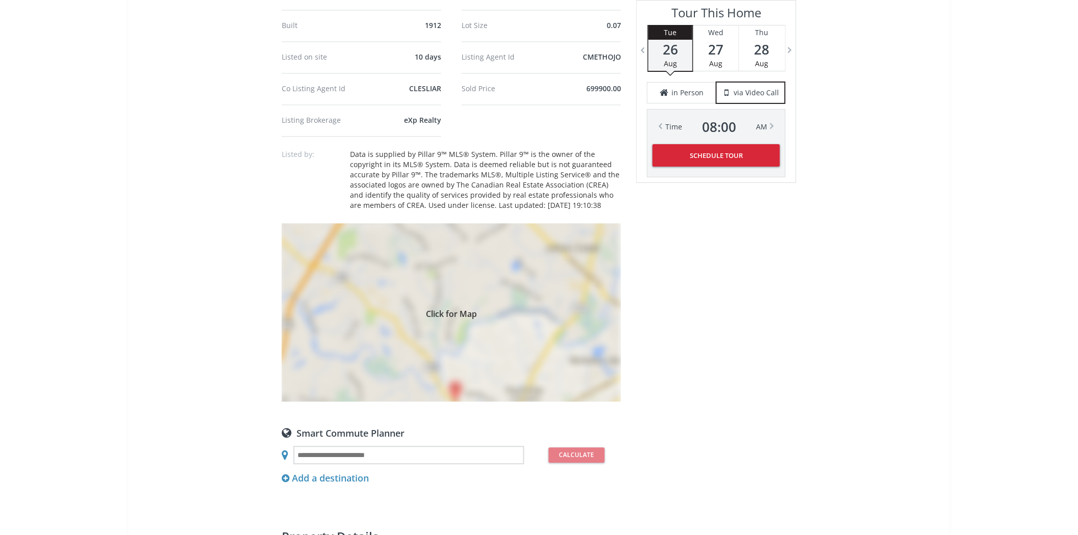
scroll to position [962, 0]
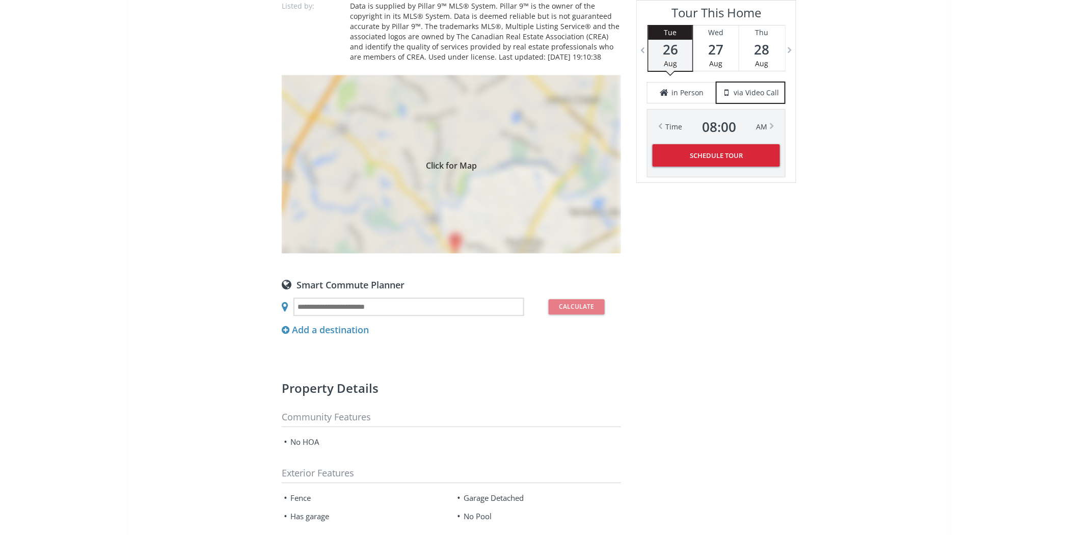
click at [466, 174] on div "Click for Map" at bounding box center [451, 164] width 339 height 178
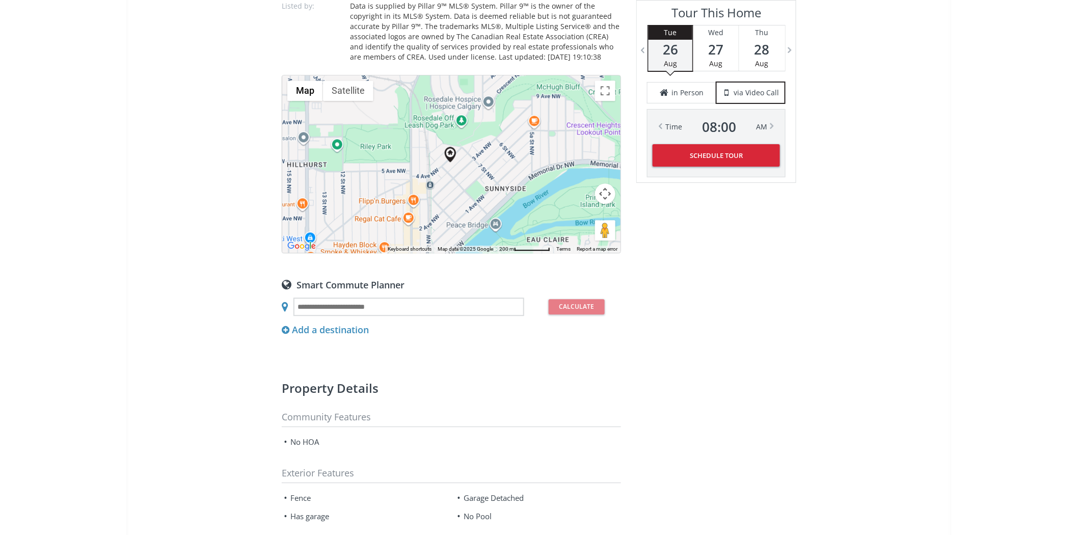
click at [609, 184] on button "Map camera controls" at bounding box center [605, 193] width 20 height 20
click at [580, 160] on button "Zoom in" at bounding box center [580, 168] width 20 height 20
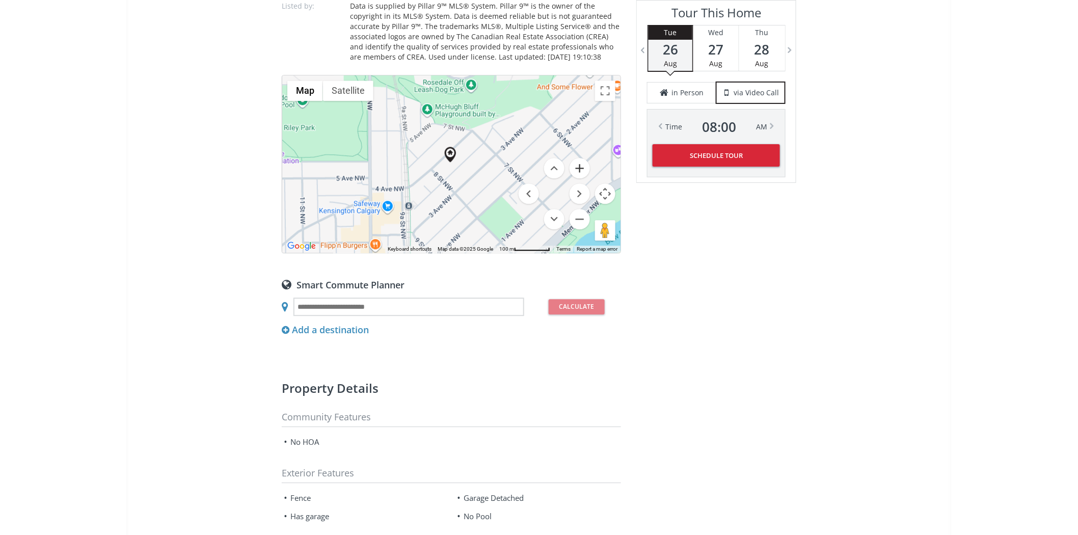
click at [584, 159] on button "Zoom in" at bounding box center [580, 168] width 20 height 20
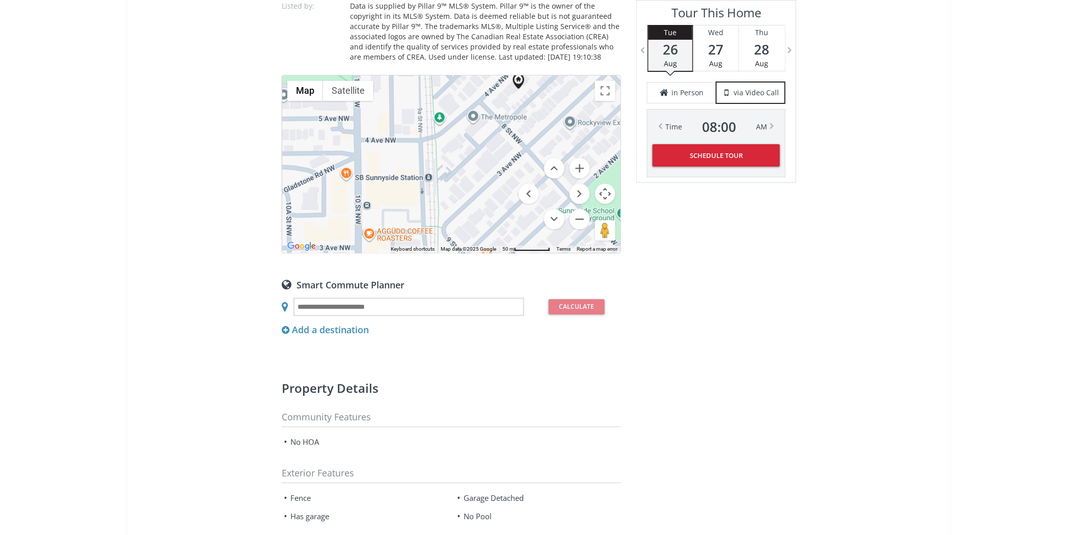
drag, startPoint x: 487, startPoint y: 157, endPoint x: 528, endPoint y: 102, distance: 68.8
click at [528, 102] on div at bounding box center [451, 163] width 338 height 177
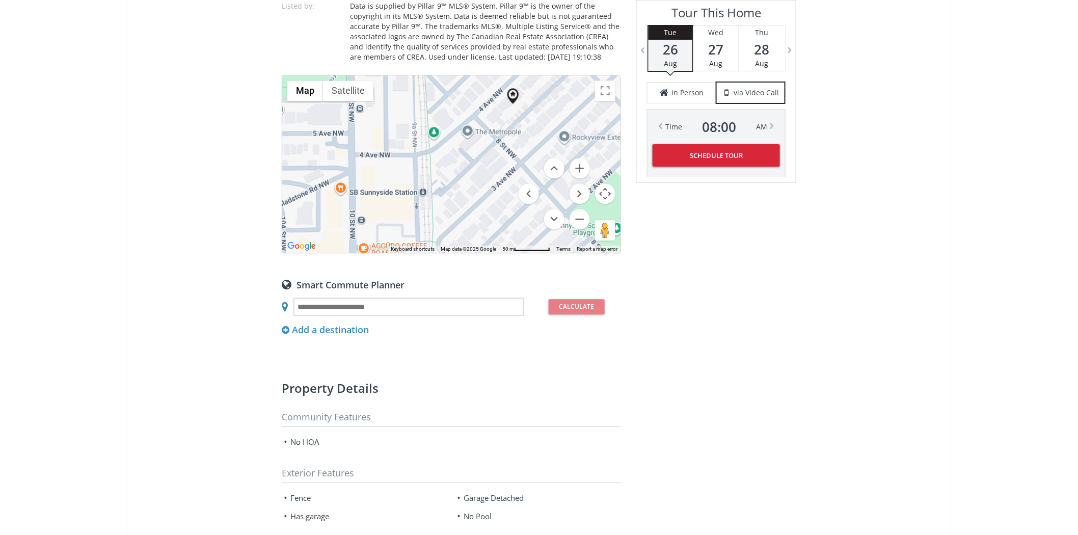
drag, startPoint x: 531, startPoint y: 112, endPoint x: 525, endPoint y: 128, distance: 17.2
click at [525, 128] on div at bounding box center [451, 163] width 338 height 177
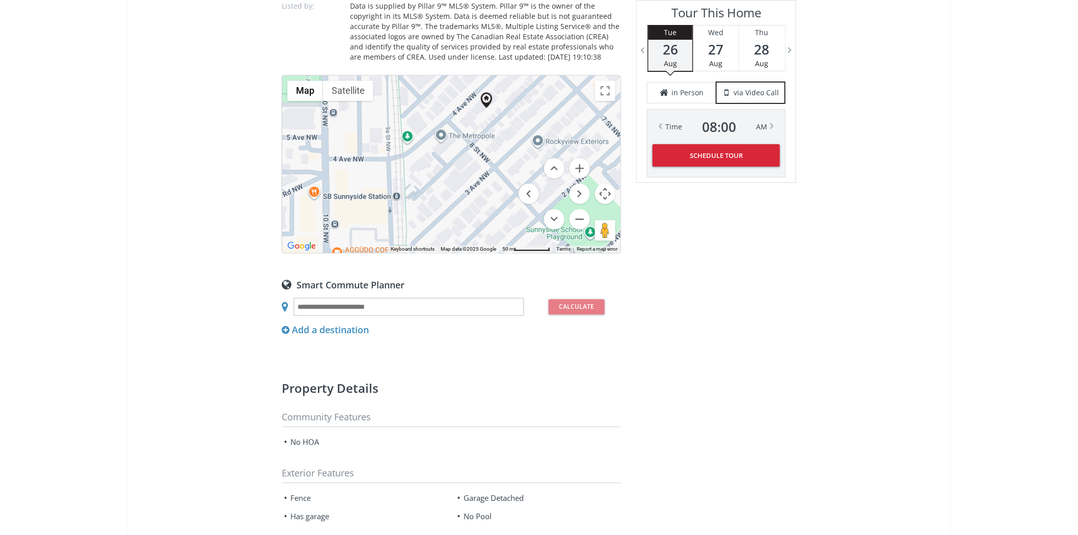
drag, startPoint x: 467, startPoint y: 155, endPoint x: 440, endPoint y: 157, distance: 27.1
click at [440, 157] on div at bounding box center [451, 163] width 338 height 177
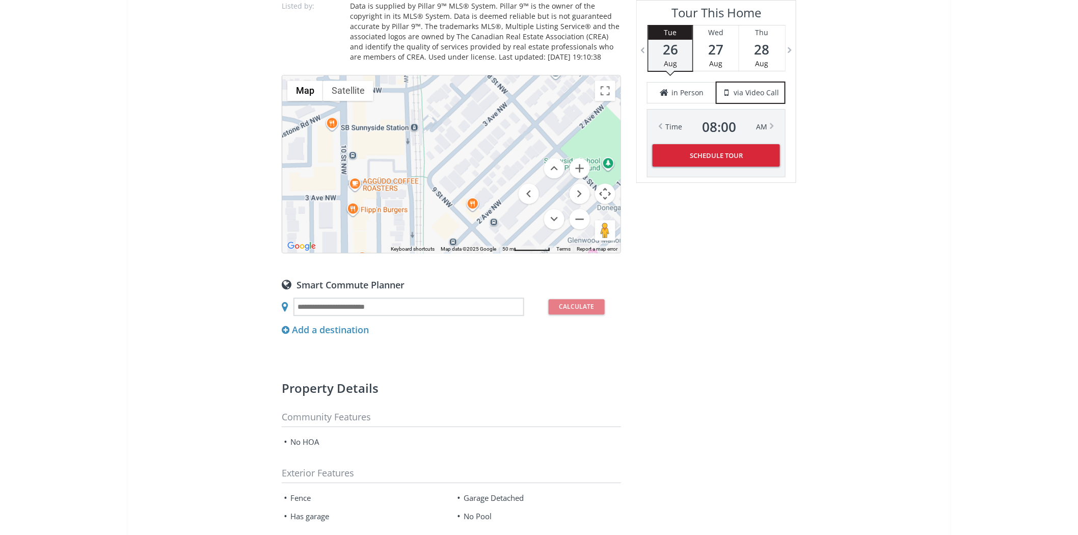
drag, startPoint x: 421, startPoint y: 150, endPoint x: 431, endPoint y: 109, distance: 42.9
click at [431, 109] on div at bounding box center [451, 163] width 338 height 177
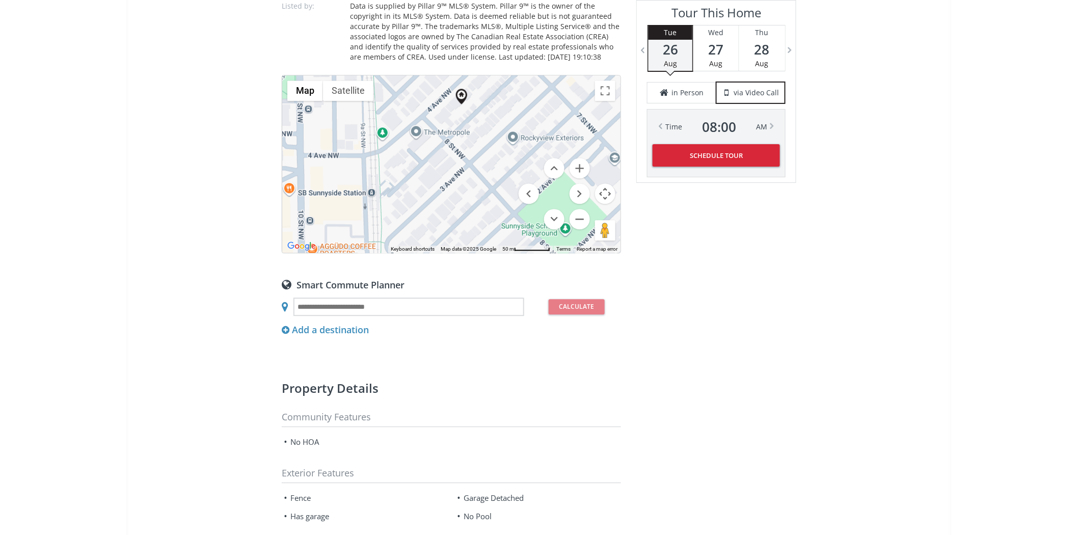
drag, startPoint x: 468, startPoint y: 141, endPoint x: 430, endPoint y: 196, distance: 66.6
click at [430, 196] on div at bounding box center [451, 163] width 338 height 177
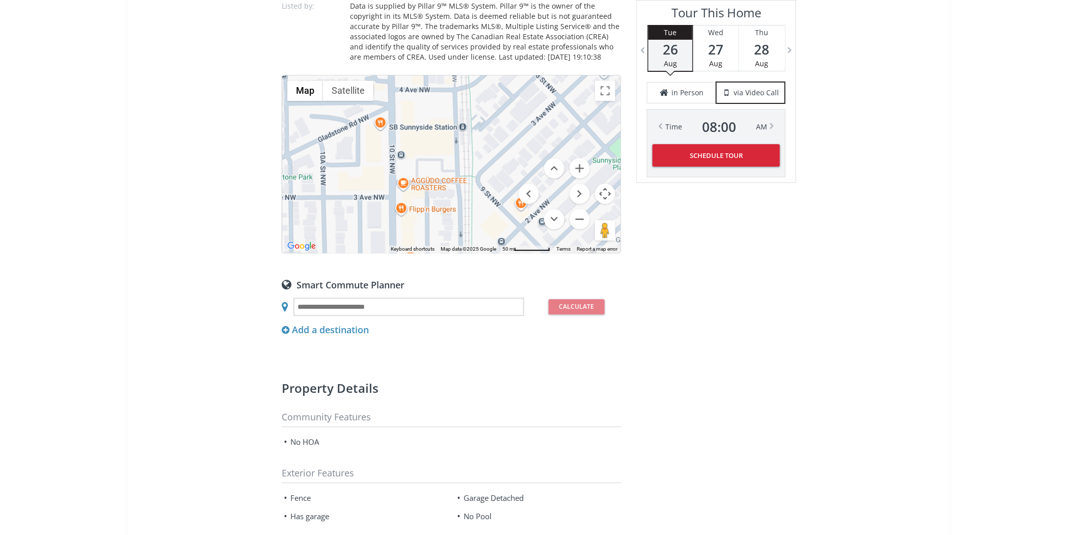
drag, startPoint x: 411, startPoint y: 175, endPoint x: 510, endPoint y: 100, distance: 124.7
click at [510, 100] on div at bounding box center [451, 163] width 338 height 177
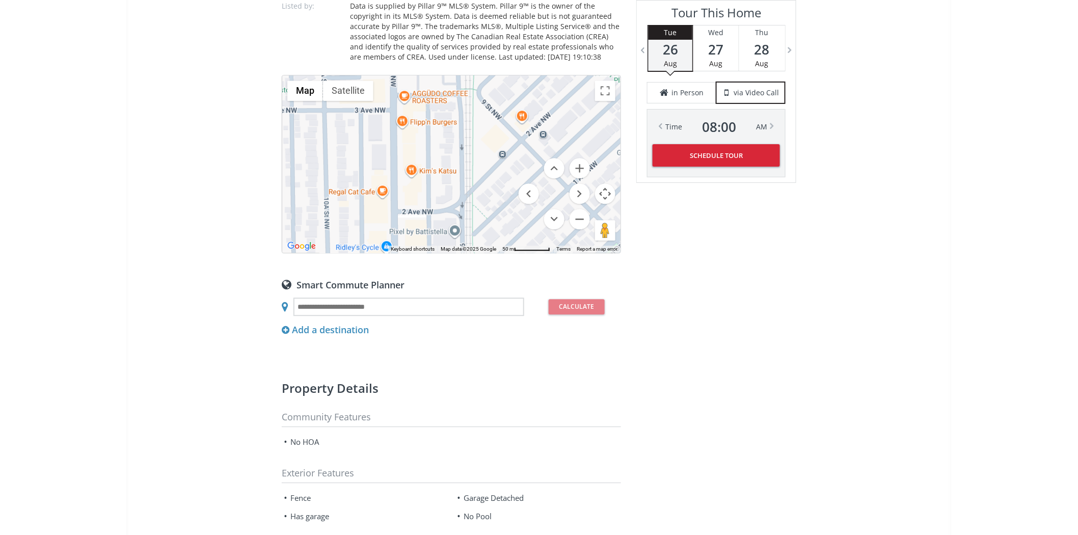
drag, startPoint x: 472, startPoint y: 127, endPoint x: 470, endPoint y: 106, distance: 21.6
click at [470, 106] on div at bounding box center [451, 163] width 338 height 177
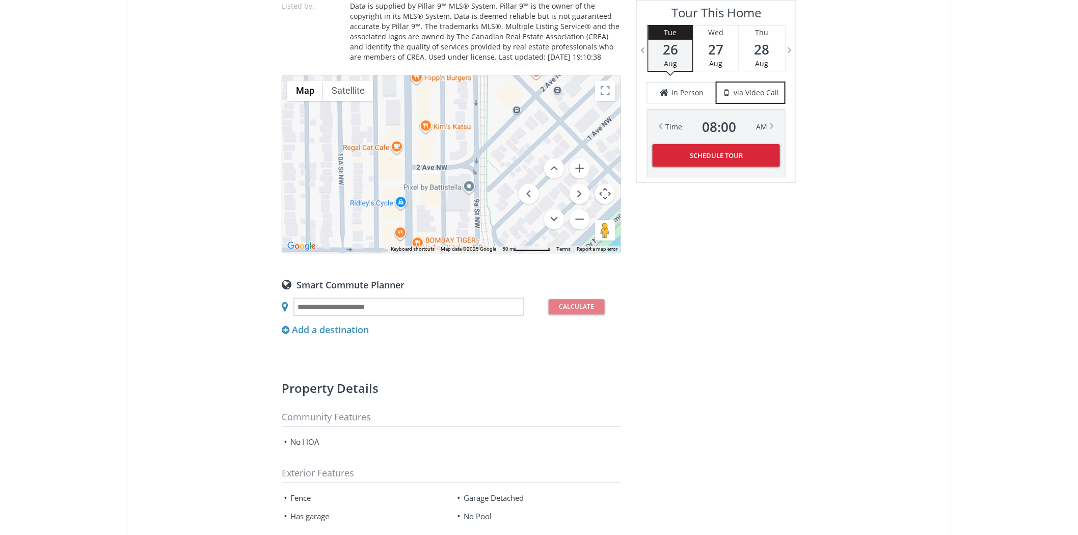
drag, startPoint x: 466, startPoint y: 141, endPoint x: 476, endPoint y: 100, distance: 42.1
click at [476, 100] on div at bounding box center [451, 163] width 338 height 177
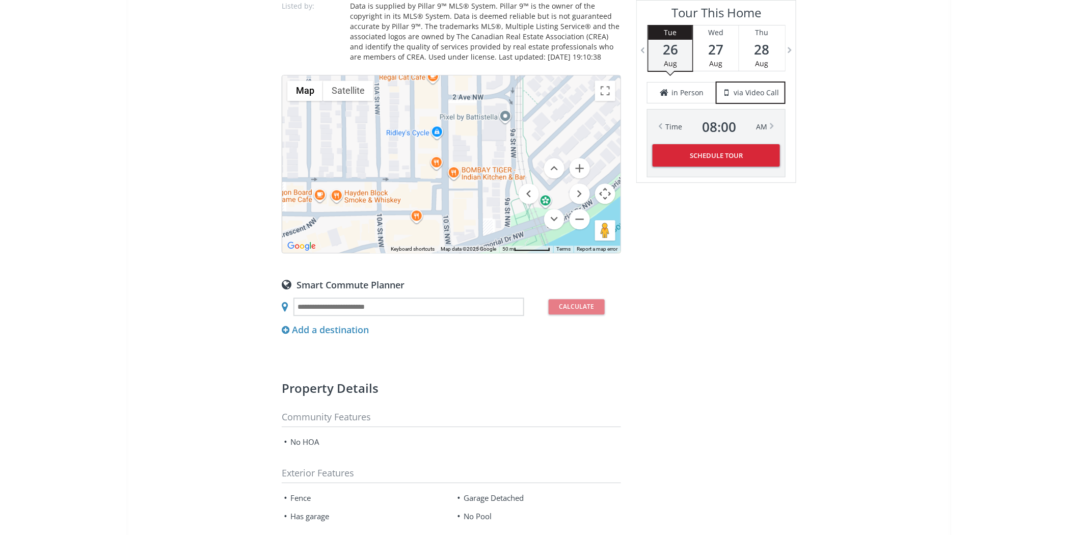
drag, startPoint x: 425, startPoint y: 177, endPoint x: 461, endPoint y: 107, distance: 79.1
click at [461, 107] on div at bounding box center [451, 163] width 338 height 177
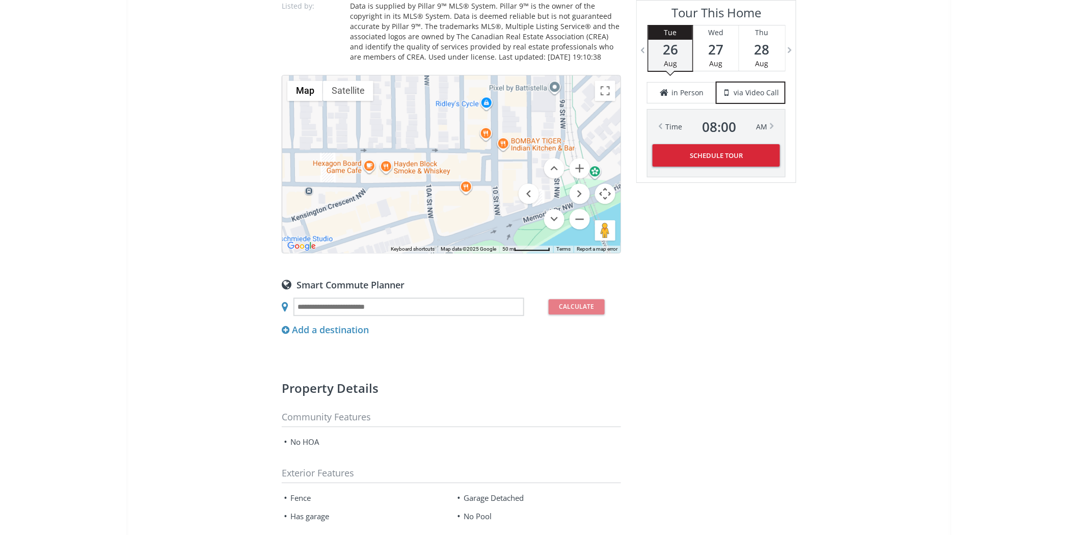
drag, startPoint x: 439, startPoint y: 155, endPoint x: 450, endPoint y: 146, distance: 14.5
click at [450, 146] on div at bounding box center [451, 163] width 338 height 177
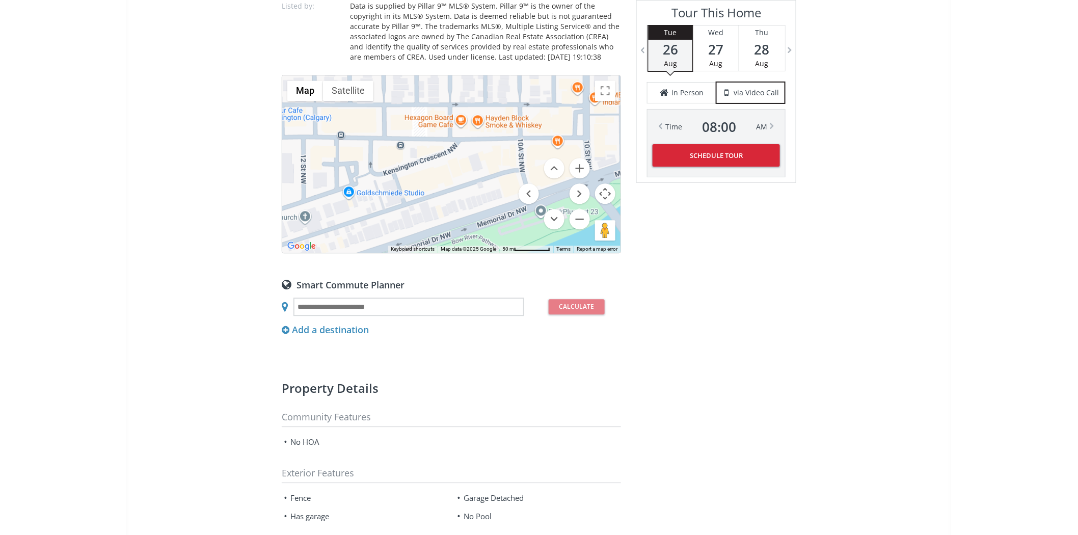
drag, startPoint x: 405, startPoint y: 148, endPoint x: 499, endPoint y: 102, distance: 105.1
click at [499, 102] on div at bounding box center [451, 163] width 338 height 177
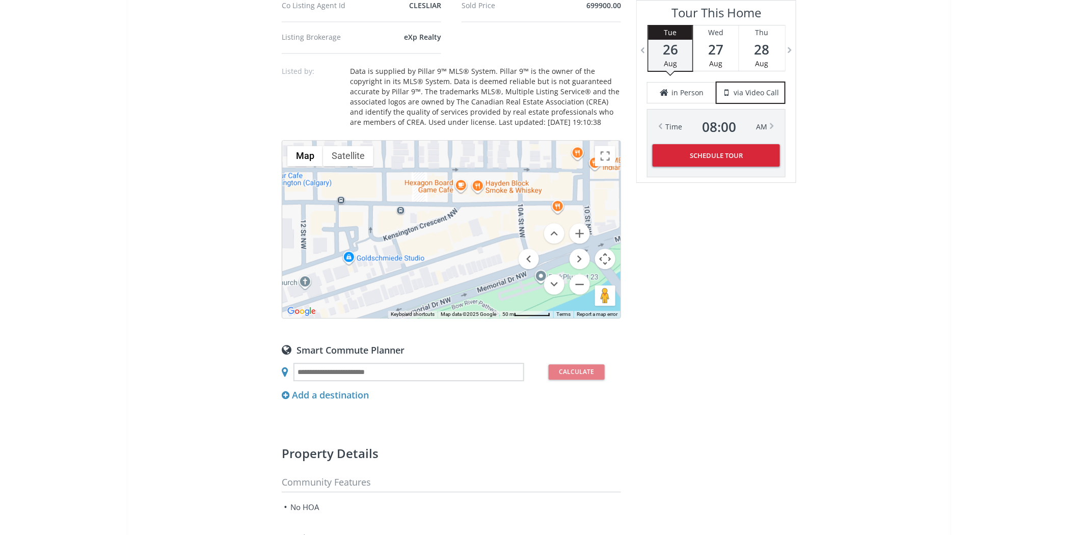
scroll to position [792, 0]
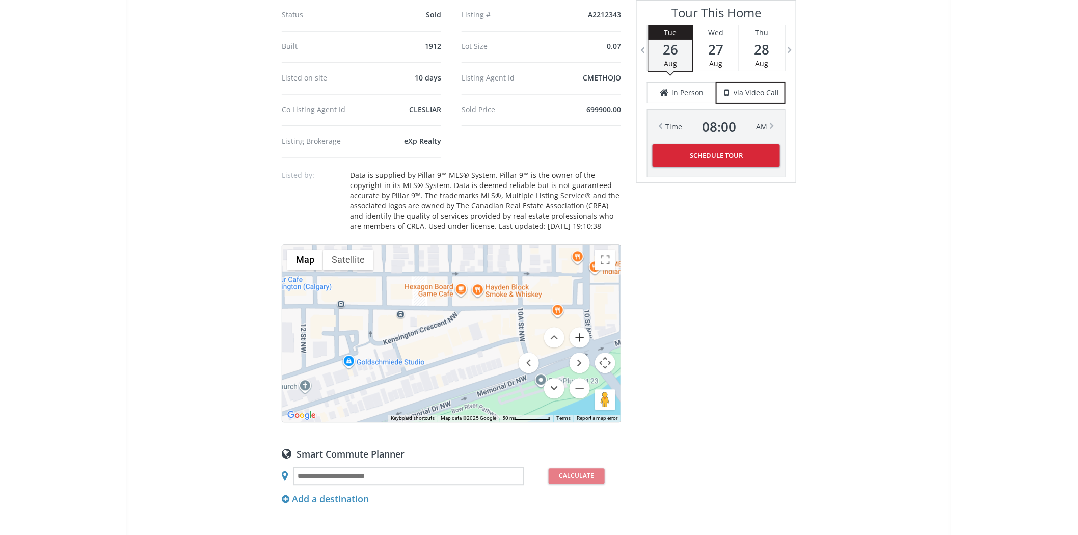
click at [579, 331] on button "Zoom in" at bounding box center [580, 338] width 20 height 20
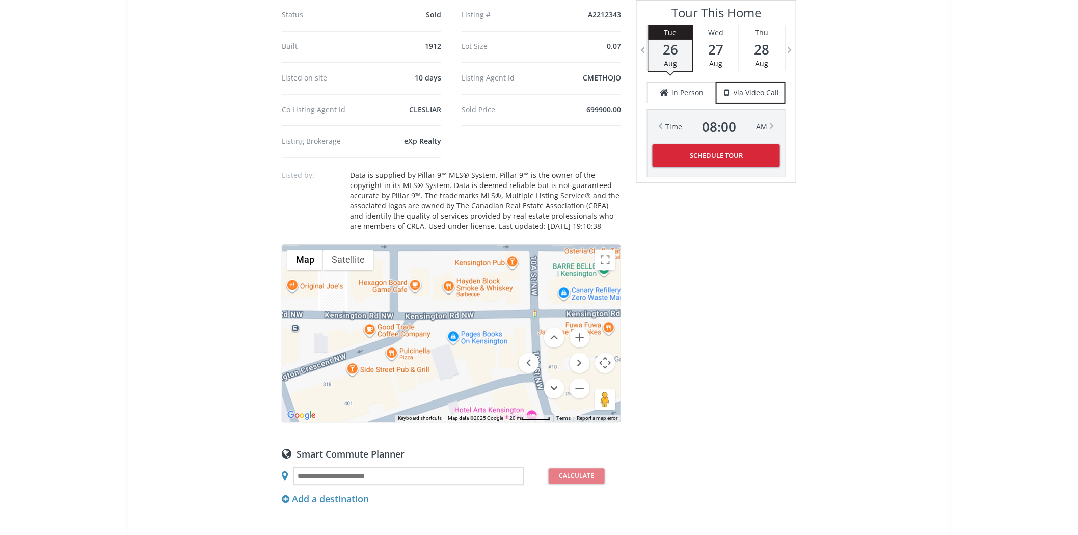
drag, startPoint x: 533, startPoint y: 262, endPoint x: 476, endPoint y: 296, distance: 65.1
click at [476, 296] on div at bounding box center [451, 333] width 338 height 177
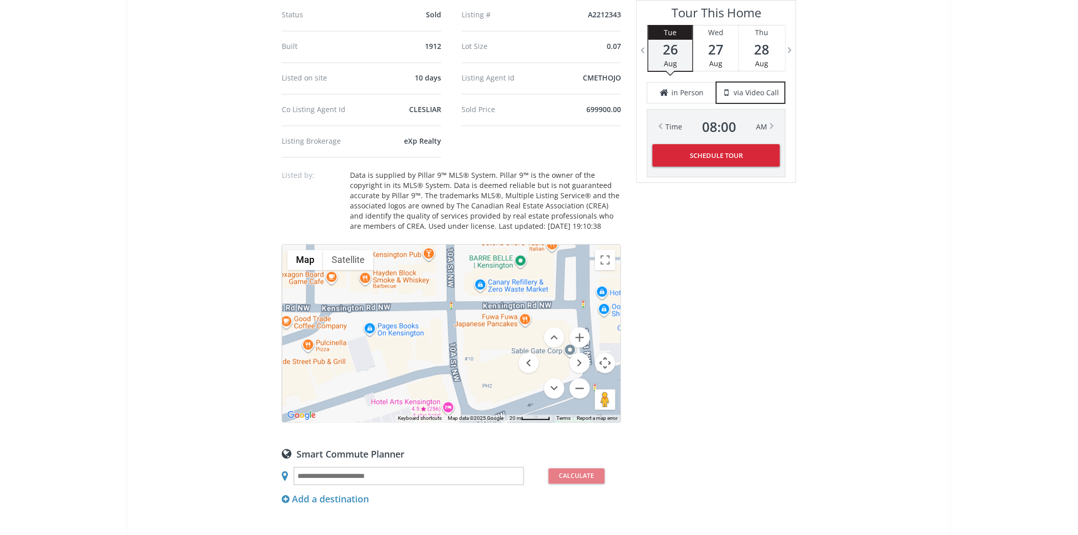
drag, startPoint x: 515, startPoint y: 291, endPoint x: 429, endPoint y: 281, distance: 86.2
click at [429, 281] on div at bounding box center [451, 333] width 338 height 177
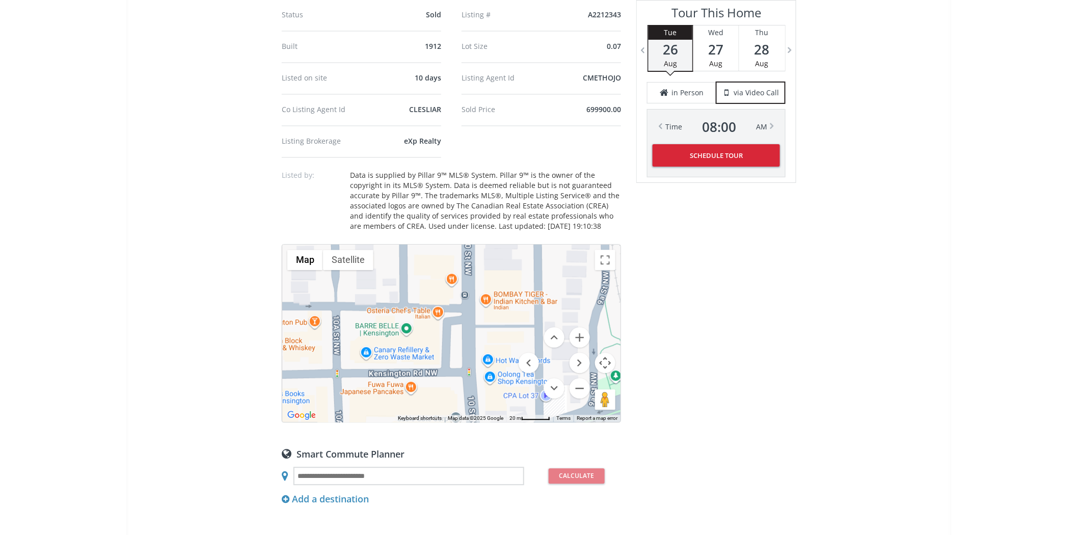
drag, startPoint x: 515, startPoint y: 263, endPoint x: 398, endPoint y: 333, distance: 135.8
click at [398, 333] on div at bounding box center [451, 333] width 338 height 177
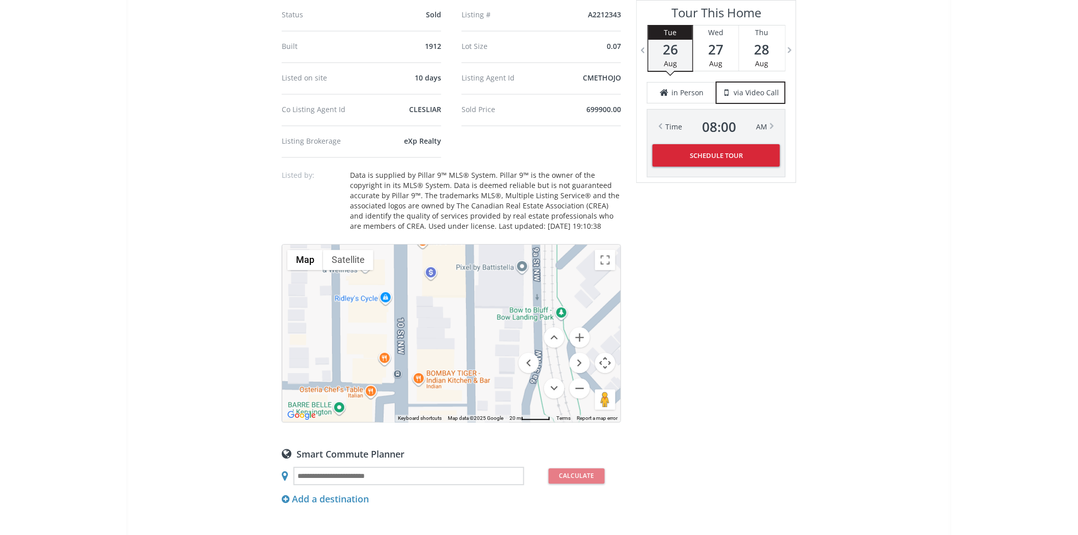
drag, startPoint x: 496, startPoint y: 270, endPoint x: 428, endPoint y: 350, distance: 104.5
click at [428, 350] on div at bounding box center [451, 333] width 338 height 177
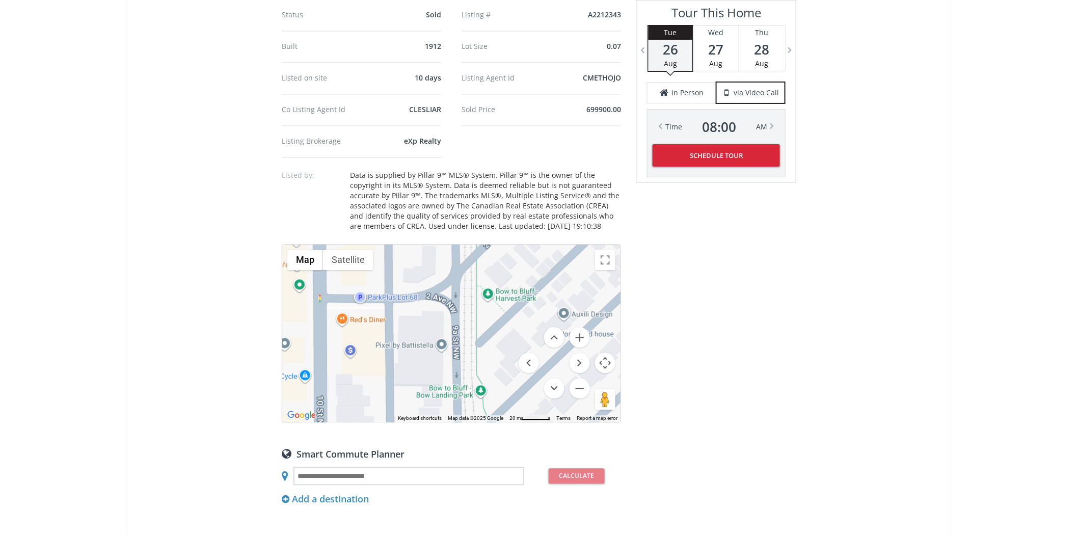
drag, startPoint x: 421, startPoint y: 314, endPoint x: 380, endPoint y: 359, distance: 61.3
click at [380, 359] on div at bounding box center [451, 333] width 338 height 177
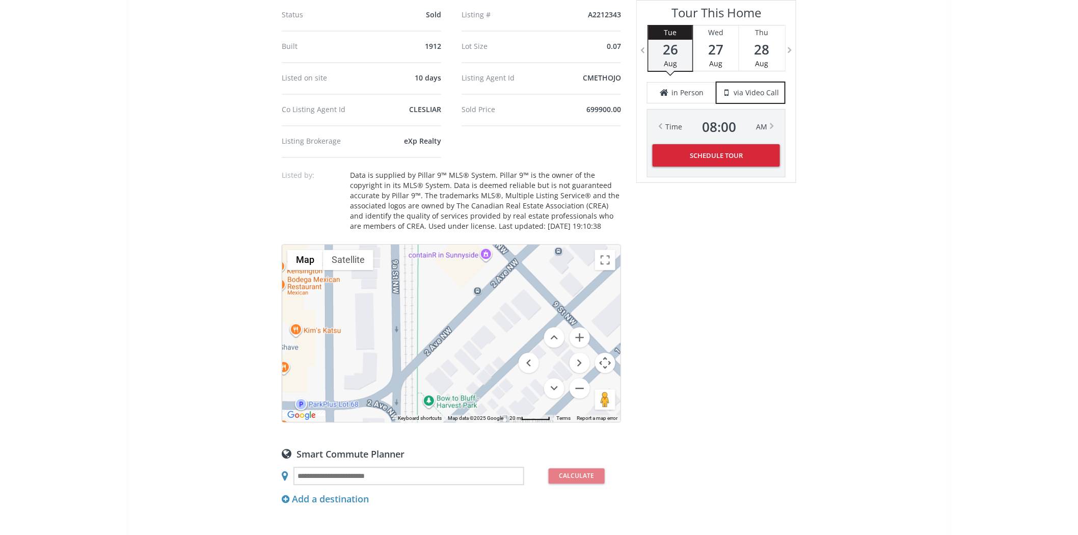
drag, startPoint x: 437, startPoint y: 321, endPoint x: 411, endPoint y: 379, distance: 63.4
click at [411, 379] on div at bounding box center [451, 333] width 338 height 177
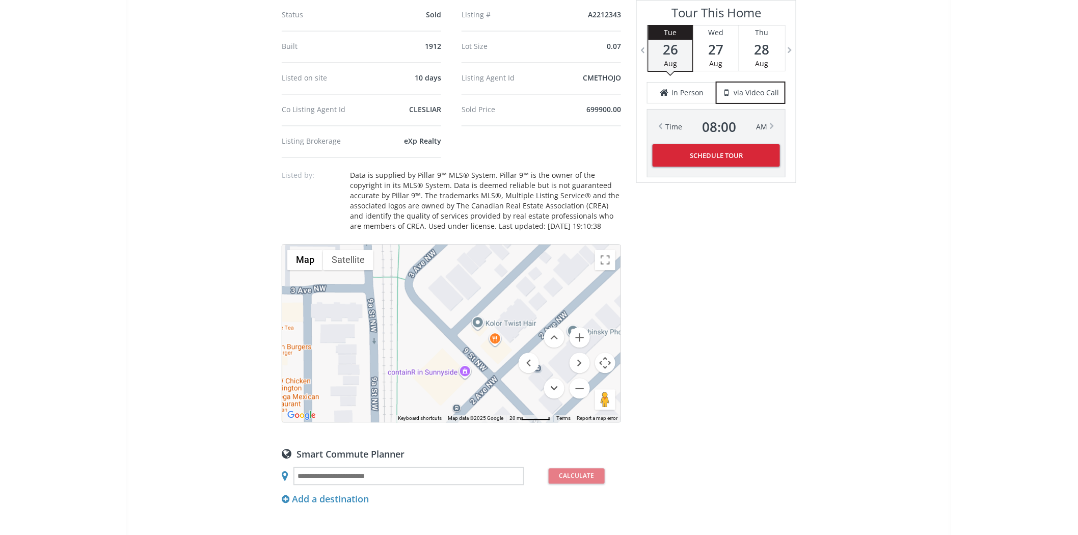
drag, startPoint x: 460, startPoint y: 255, endPoint x: 442, endPoint y: 370, distance: 116.0
click at [440, 374] on div at bounding box center [451, 333] width 338 height 177
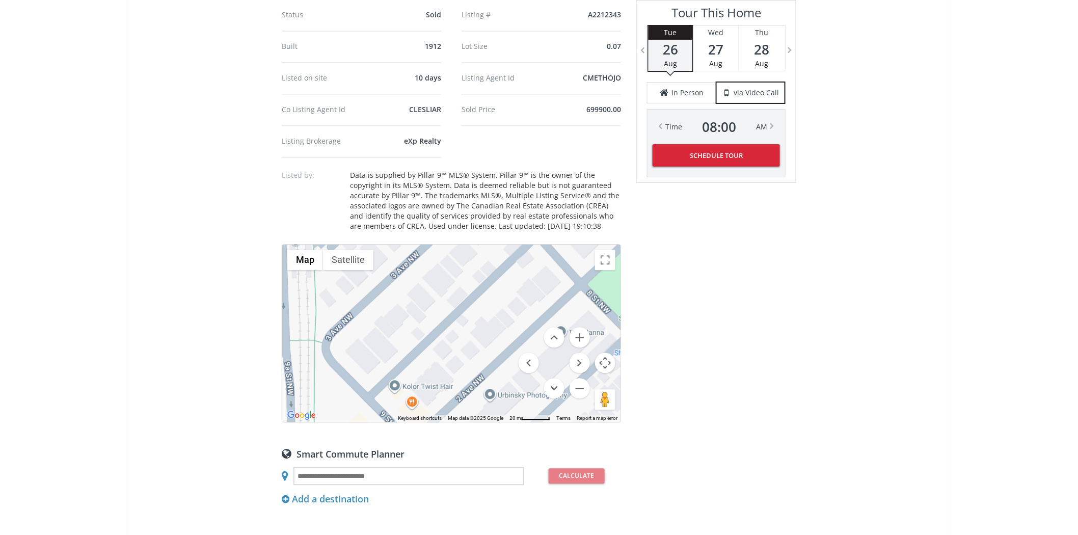
drag, startPoint x: 417, startPoint y: 333, endPoint x: 419, endPoint y: 324, distance: 9.5
click at [409, 344] on div at bounding box center [451, 333] width 338 height 177
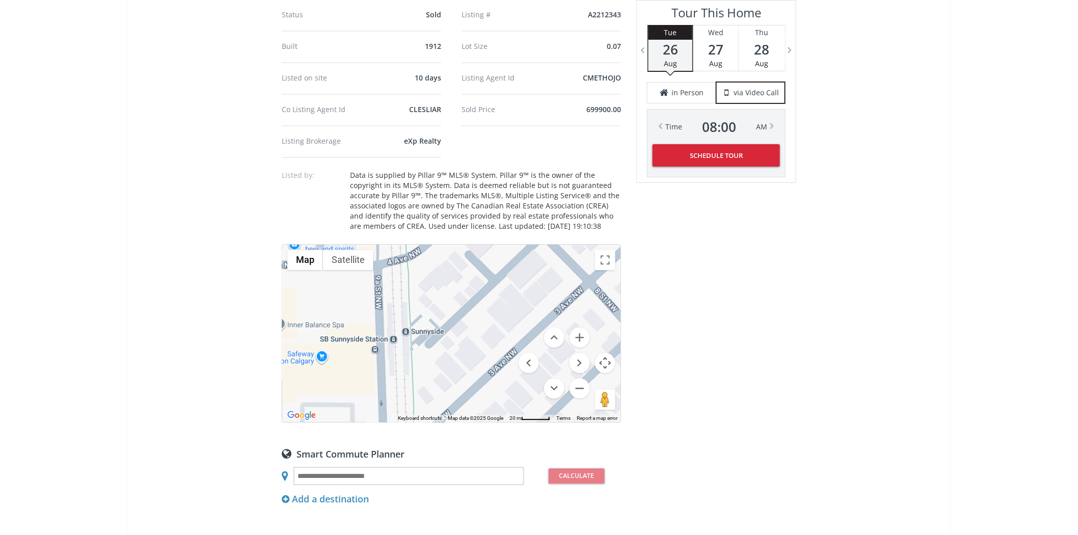
drag, startPoint x: 410, startPoint y: 278, endPoint x: 508, endPoint y: 367, distance: 133.1
click at [508, 374] on div at bounding box center [451, 333] width 338 height 177
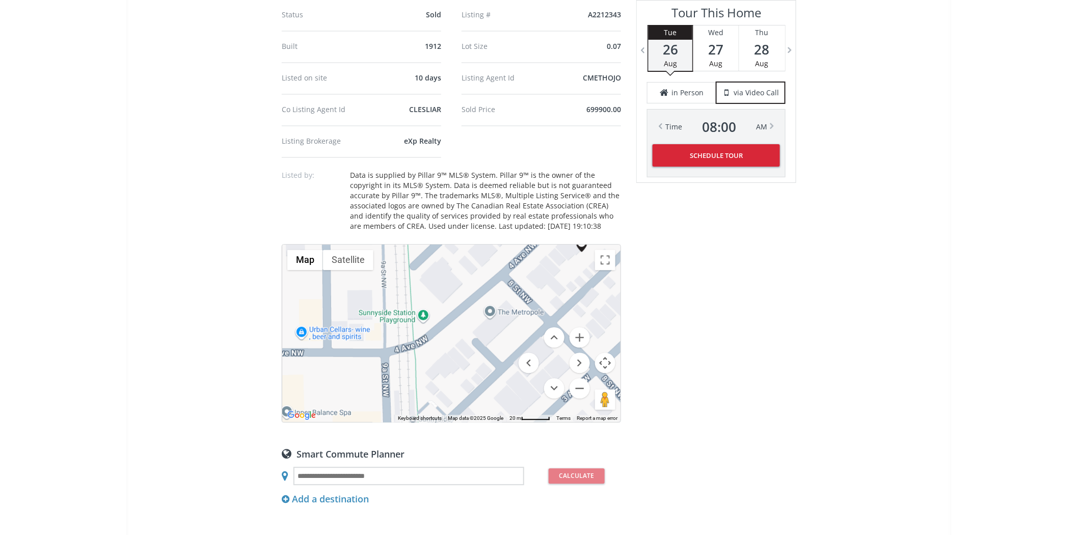
drag, startPoint x: 486, startPoint y: 288, endPoint x: 490, endPoint y: 381, distance: 92.3
click at [490, 381] on div at bounding box center [451, 333] width 338 height 177
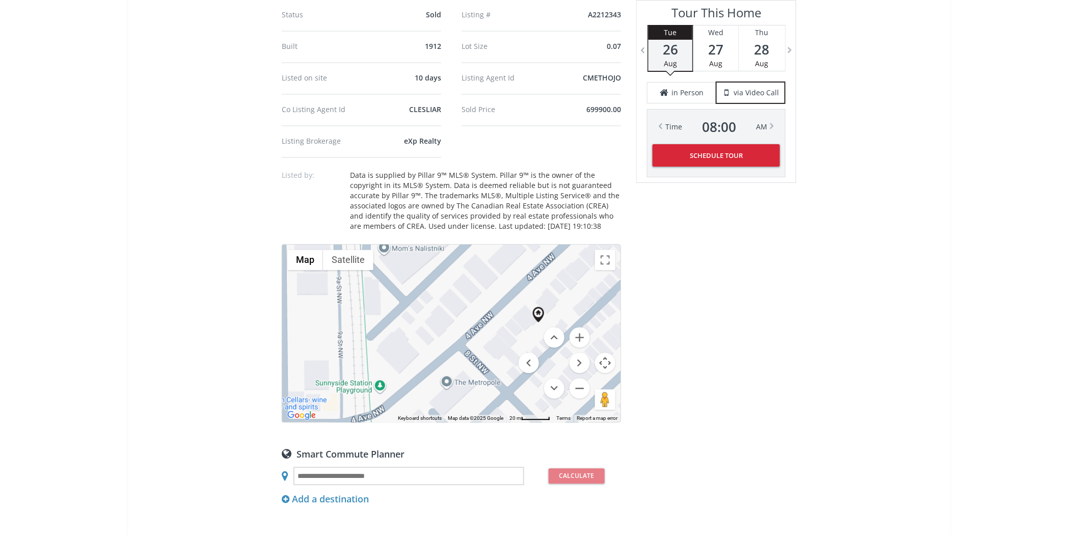
drag, startPoint x: 482, startPoint y: 296, endPoint x: 440, endPoint y: 354, distance: 71.7
click at [441, 355] on div at bounding box center [451, 333] width 338 height 177
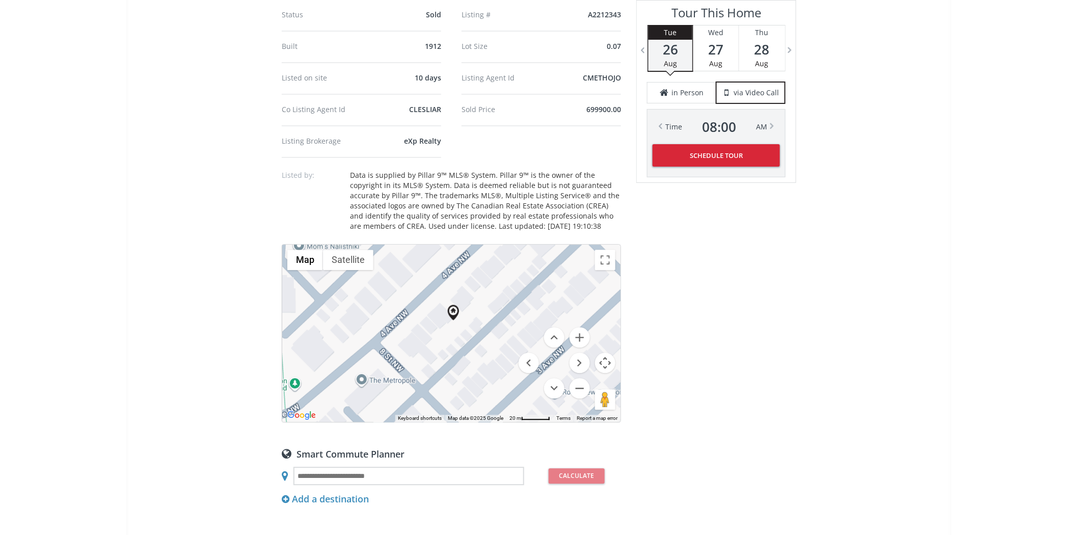
drag, startPoint x: 510, startPoint y: 298, endPoint x: 456, endPoint y: 279, distance: 57.2
click at [430, 275] on div at bounding box center [451, 333] width 338 height 177
click at [578, 379] on button "Zoom out" at bounding box center [580, 389] width 20 height 20
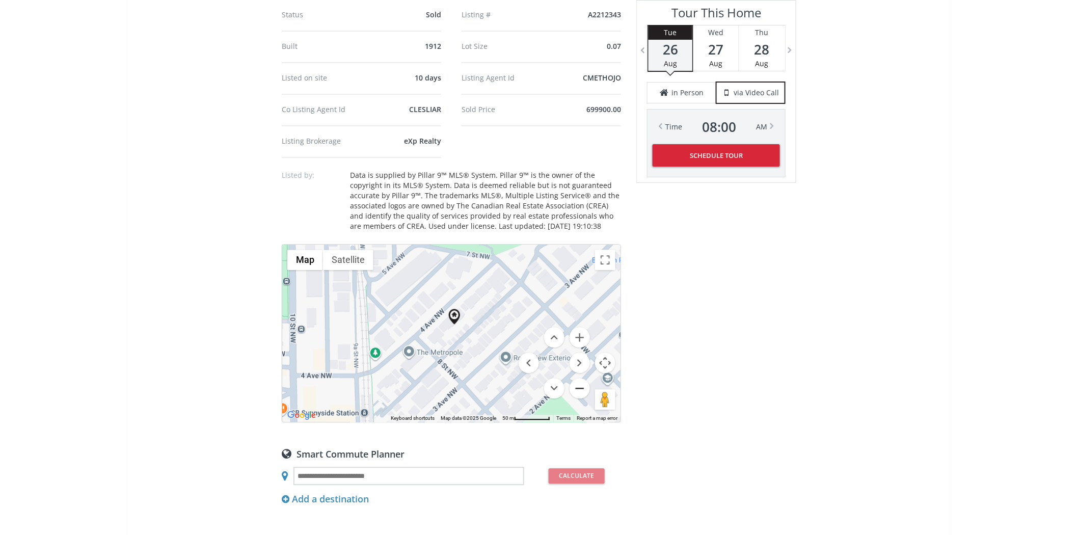
click at [578, 379] on button "Zoom out" at bounding box center [580, 389] width 20 height 20
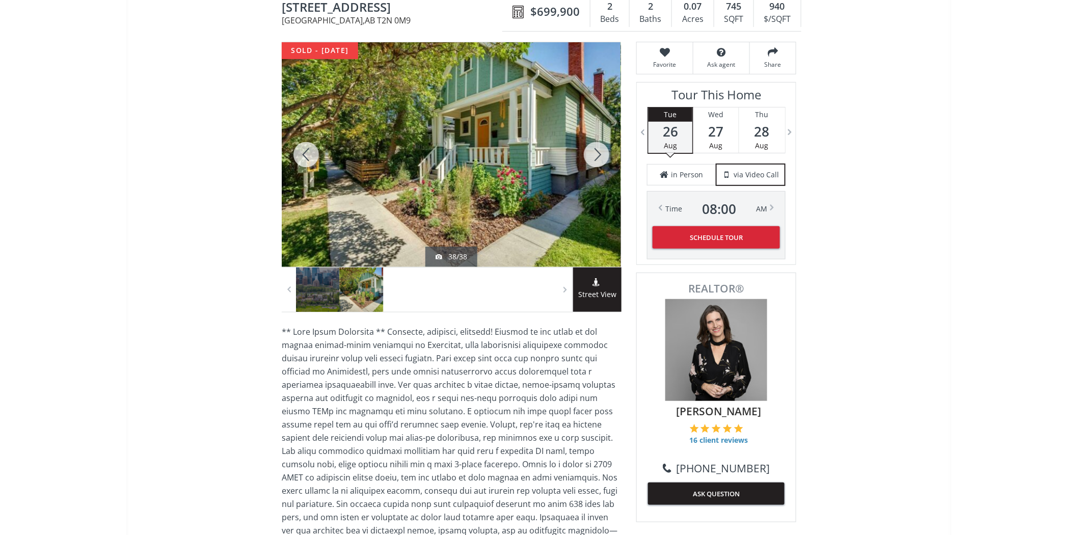
scroll to position [0, 0]
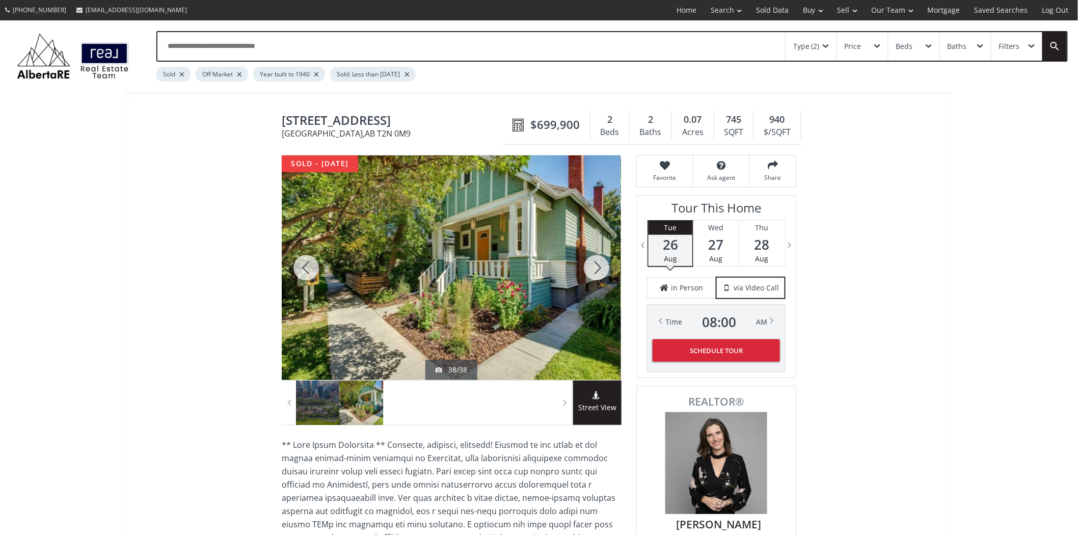
click at [597, 398] on icon at bounding box center [598, 395] width 10 height 8
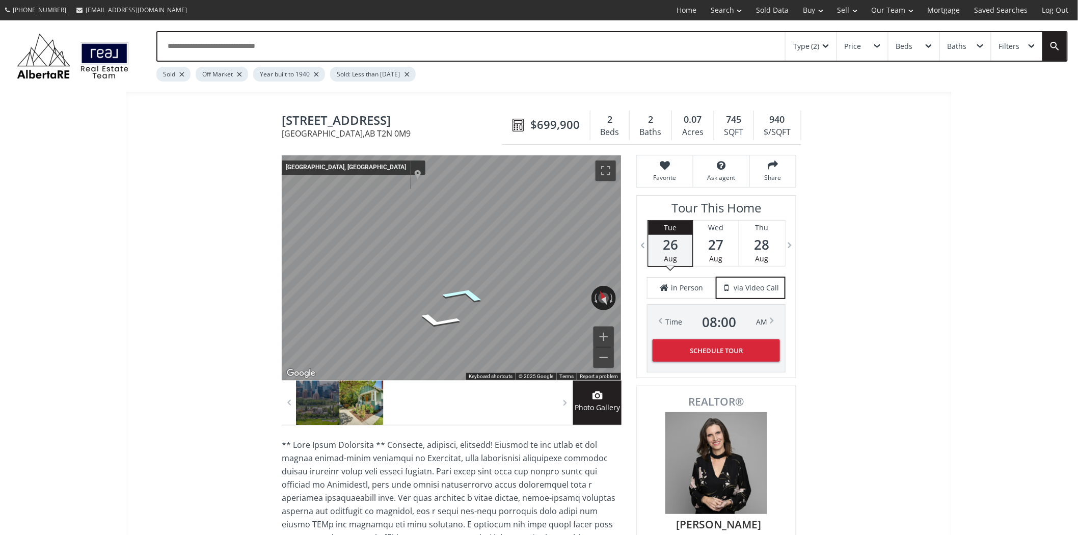
click at [473, 301] on icon "Go Northeast" at bounding box center [464, 294] width 73 height 23
drag, startPoint x: 530, startPoint y: 296, endPoint x: 256, endPoint y: 265, distance: 275.9
click at [472, 274] on icon "Go Northeast" at bounding box center [469, 277] width 75 height 29
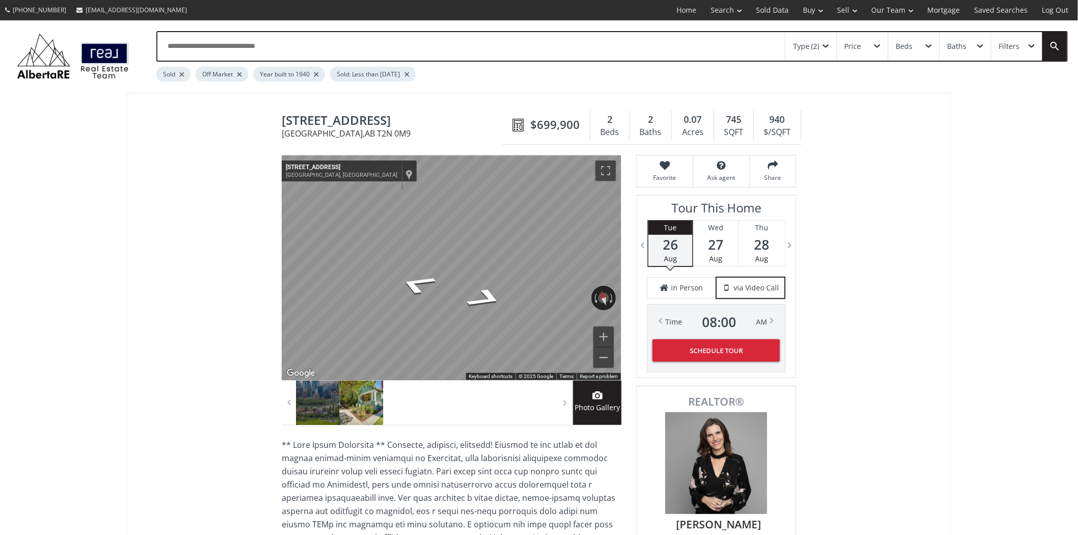
click at [573, 277] on div "Map" at bounding box center [451, 267] width 339 height 225
click at [425, 281] on icon "Go Northwest, 7 St NW" at bounding box center [417, 284] width 69 height 31
click at [479, 280] on icon "Go West, 7 St NW" at bounding box center [480, 280] width 75 height 31
click at [444, 272] on icon "Go Southwest, 4 Ave NW" at bounding box center [445, 276] width 67 height 22
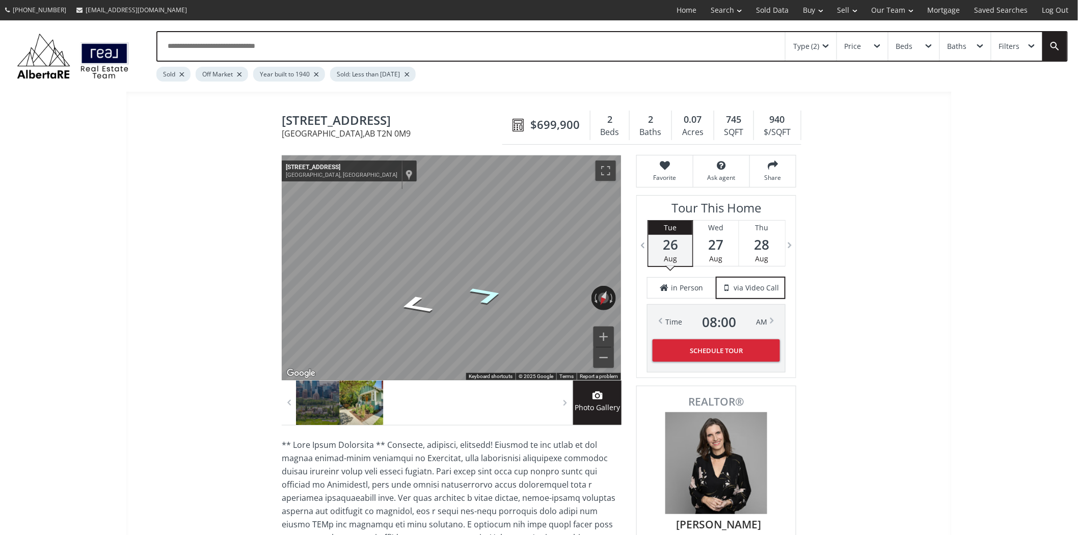
click at [487, 300] on icon "Go Southwest, 4 Ave NW" at bounding box center [487, 295] width 64 height 28
click at [493, 302] on icon "Go Southwest, 4 Ave NW" at bounding box center [489, 298] width 54 height 25
click at [577, 294] on div "← Move left → Move right ↑ Move up ↓ Move down + Zoom in - Zoom out [STREET_ADD…" at bounding box center [451, 267] width 339 height 225
click at [434, 325] on icon "Go Northeast, 4 Ave NW" at bounding box center [420, 319] width 73 height 25
click at [491, 326] on icon "Go Southwest, 4 Ave NW" at bounding box center [489, 321] width 54 height 22
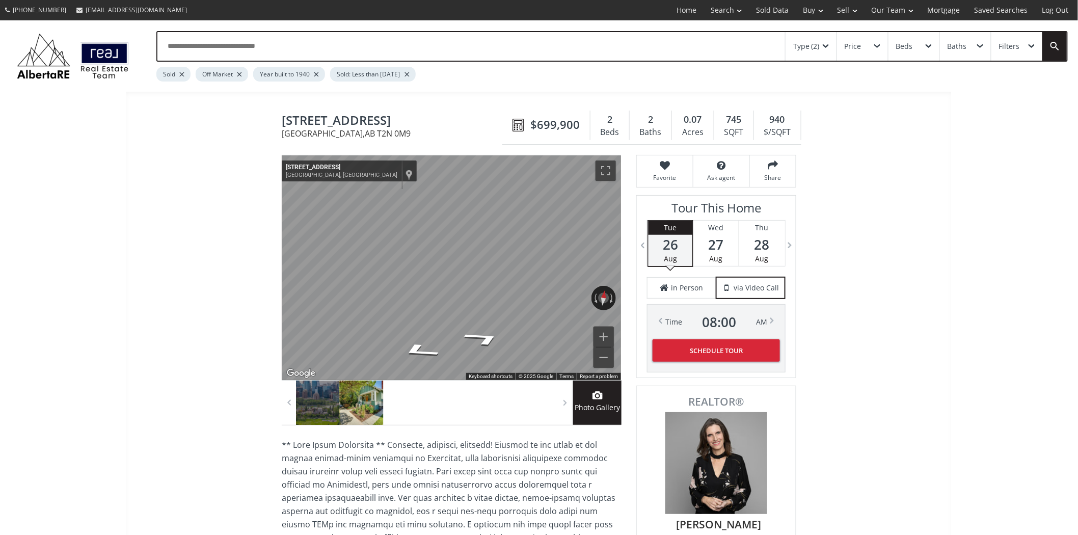
click at [593, 294] on div "← Move left → Move right ↑ Move up ↓ Move down + Zoom in - Zoom out [STREET_ADD…" at bounding box center [451, 267] width 339 height 225
click at [610, 296] on div "← Move left → Move right ↑ Move up ↓ Move down + Zoom in - Zoom out [STREET_ADD…" at bounding box center [451, 267] width 339 height 225
click at [536, 298] on div "Rotate the view" at bounding box center [557, 295] width 57 height 12
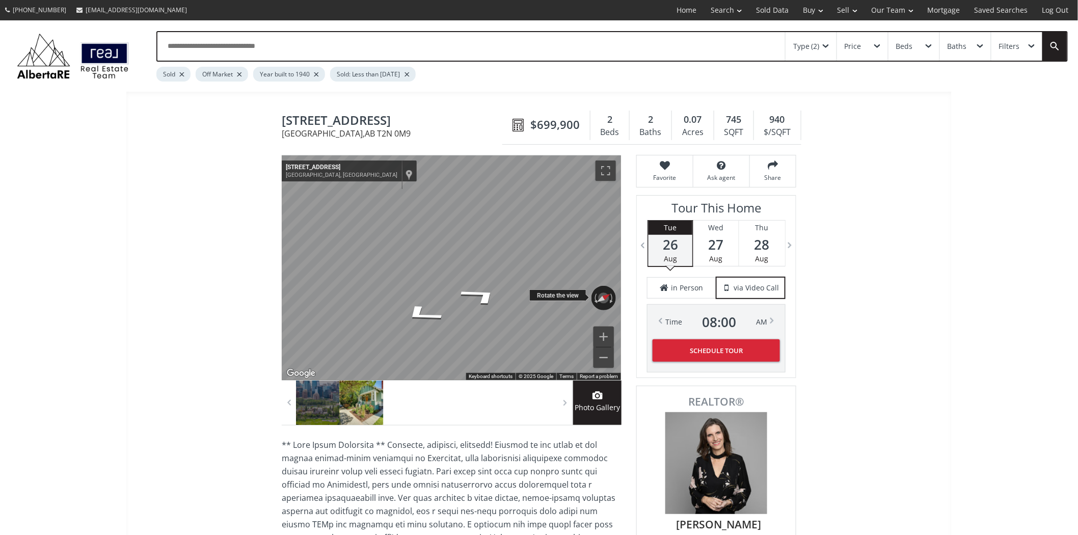
click at [615, 304] on div "← Move left → Move right ↑ Move up ↓ Move down + Zoom in - Zoom out [STREET_ADD…" at bounding box center [451, 267] width 339 height 225
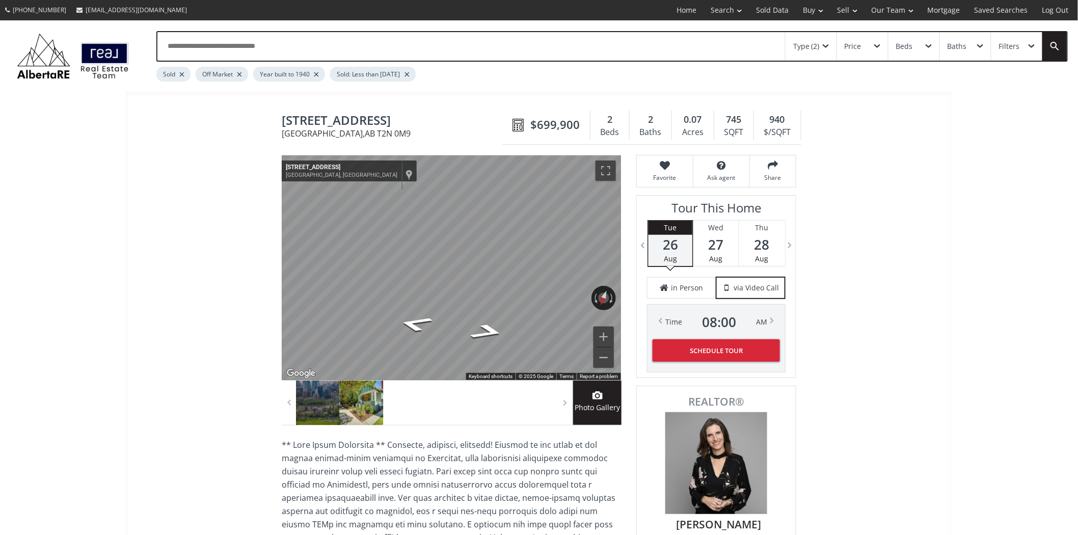
click at [476, 317] on div "← Move left → Move right ↑ Move up ↓ Move down + Zoom in - Zoom out [STREET_ADD…" at bounding box center [451, 267] width 339 height 225
drag, startPoint x: 542, startPoint y: 299, endPoint x: 276, endPoint y: 320, distance: 266.3
